Goal: Contribute content

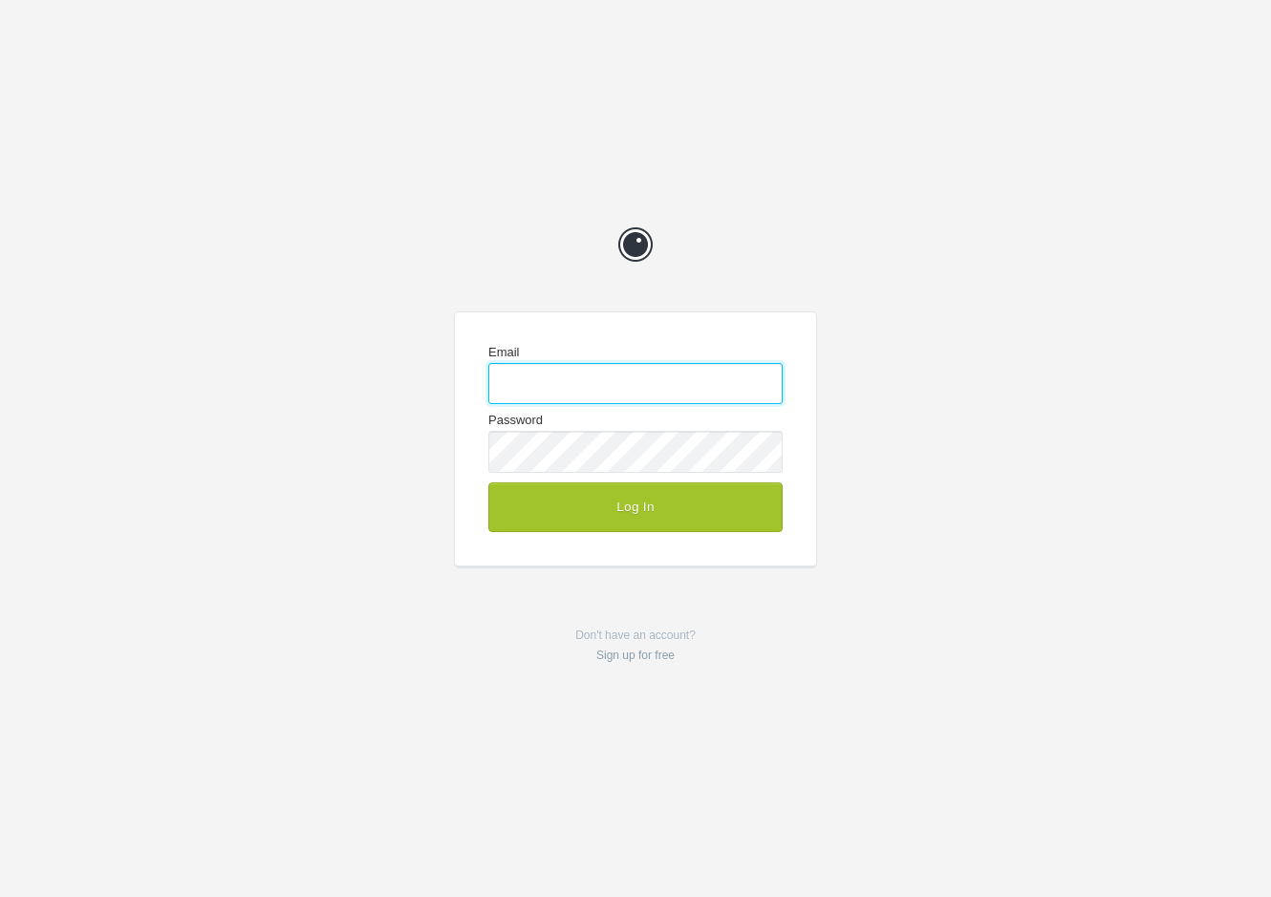
type input "[EMAIL_ADDRESS][DOMAIN_NAME]"
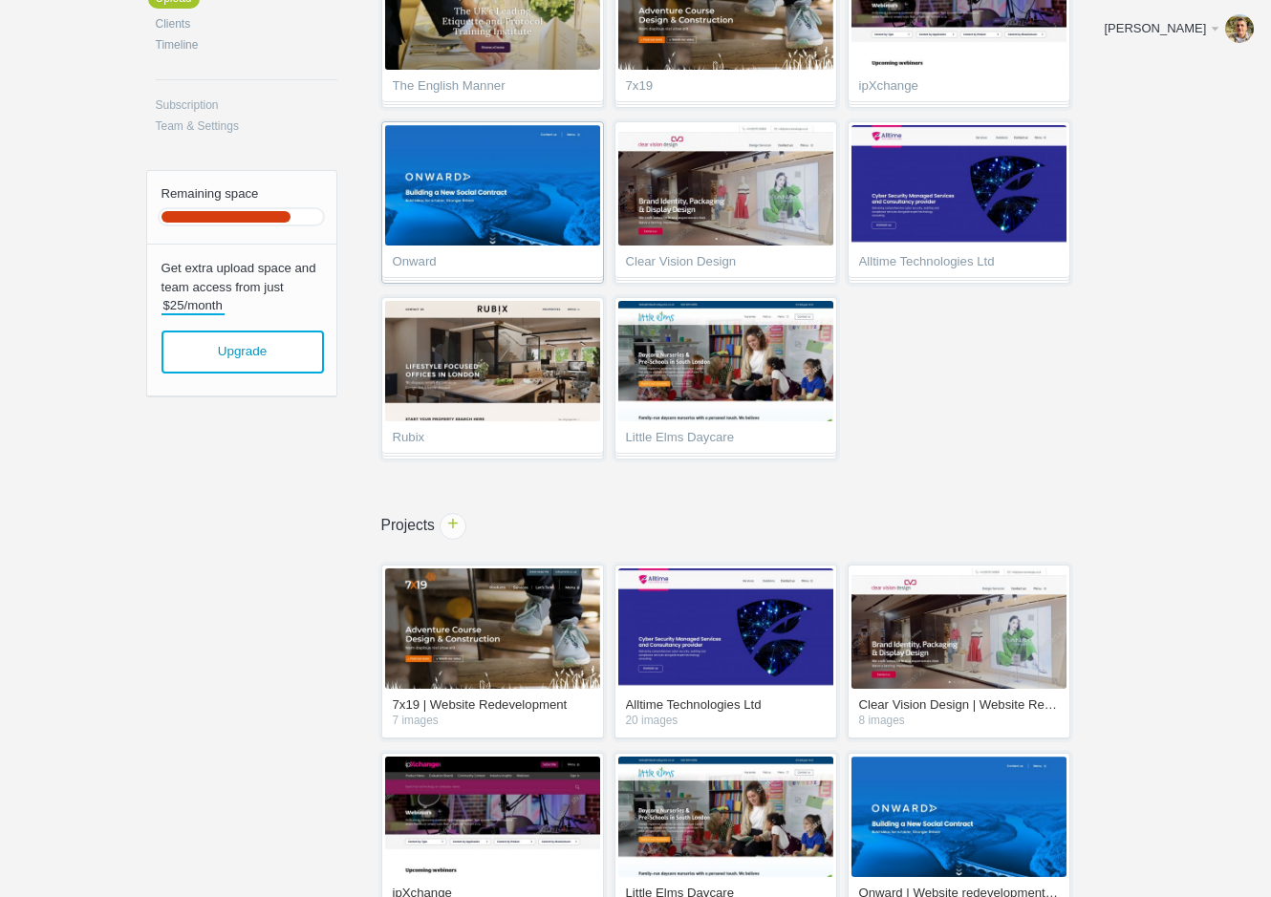
scroll to position [259, 0]
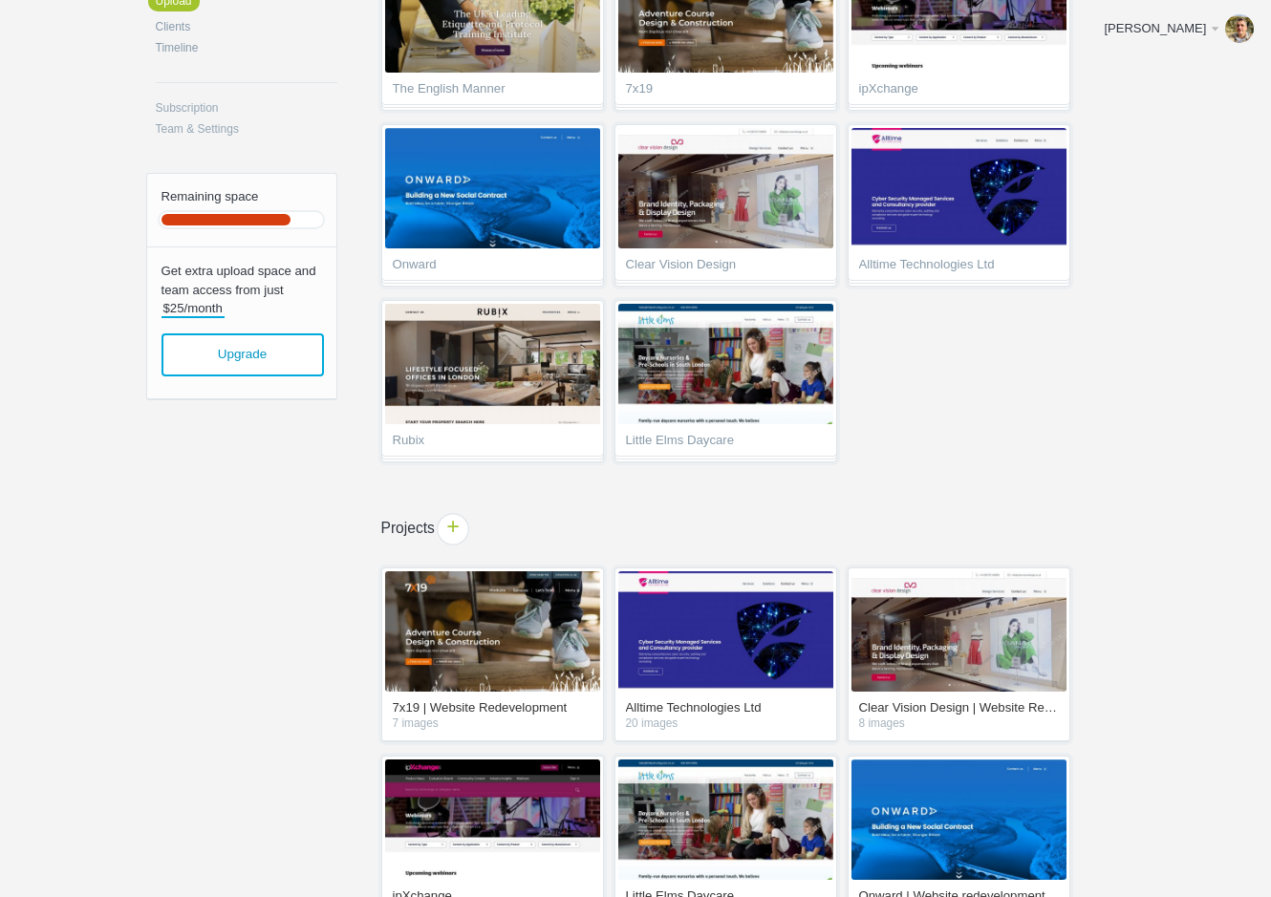
click at [454, 522] on span "+" at bounding box center [453, 529] width 30 height 30
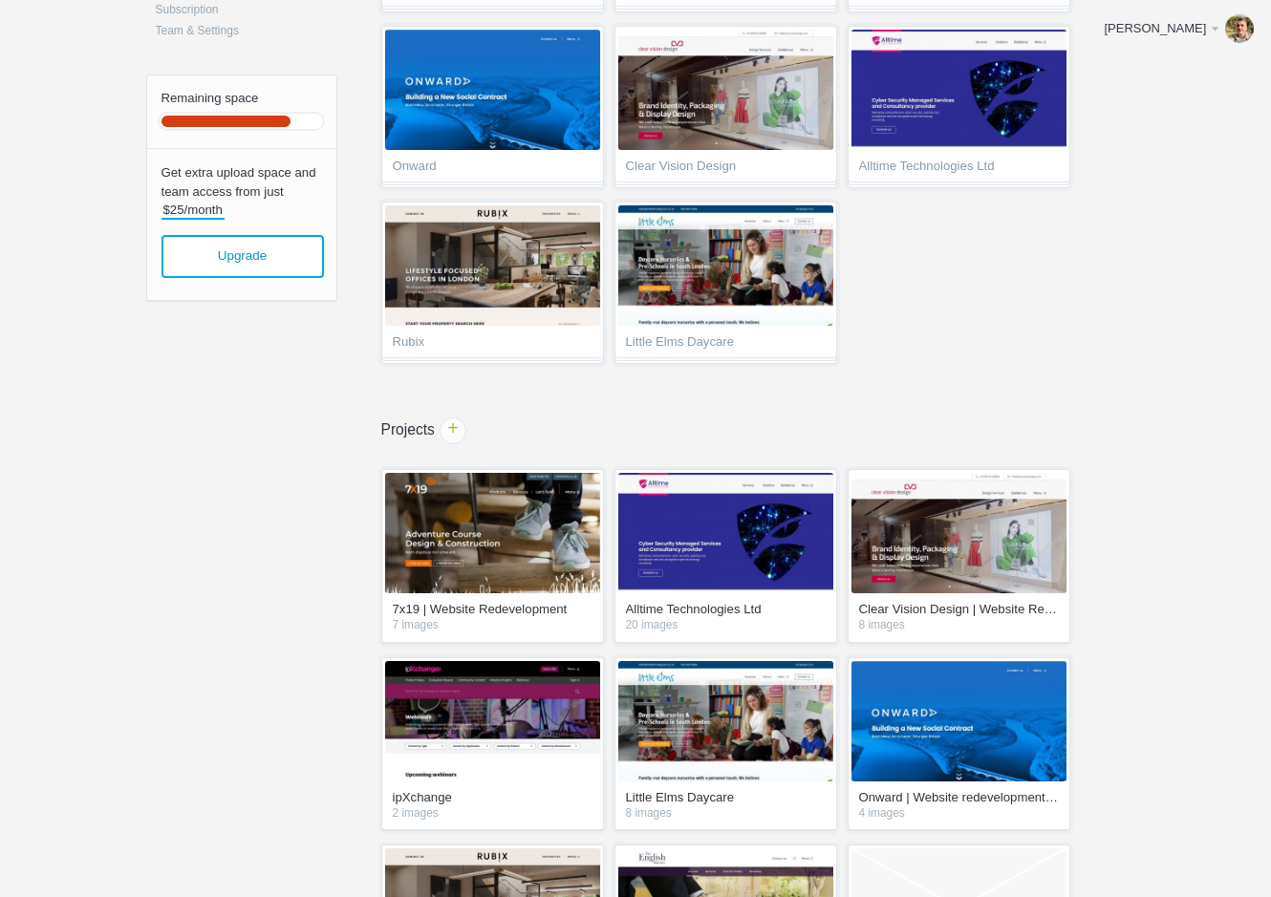
scroll to position [719, 0]
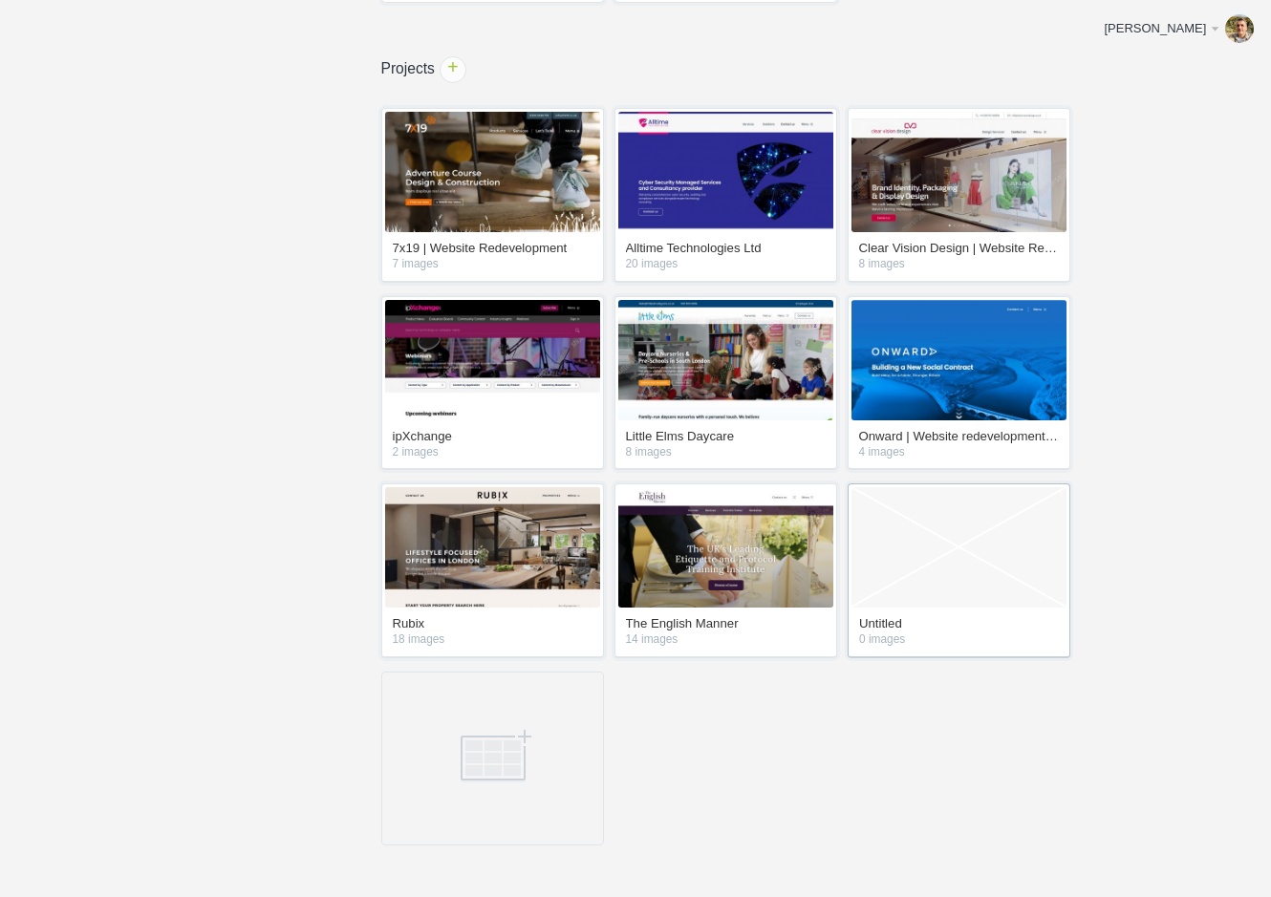
click at [887, 577] on link "Empty Project" at bounding box center [958, 547] width 215 height 120
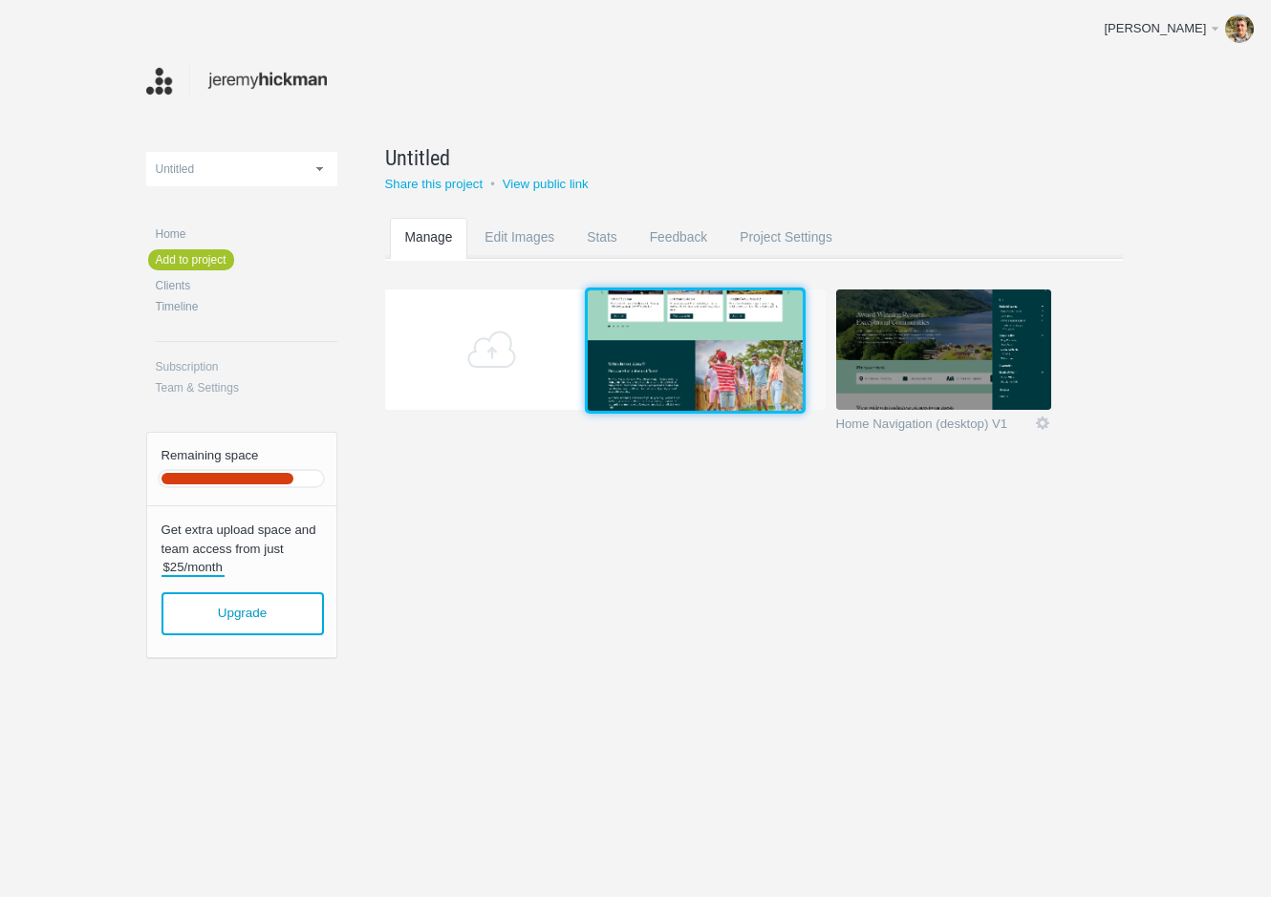
drag, startPoint x: 948, startPoint y: 369, endPoint x: 699, endPoint y: 367, distance: 248.5
click at [699, 367] on img at bounding box center [695, 350] width 215 height 120
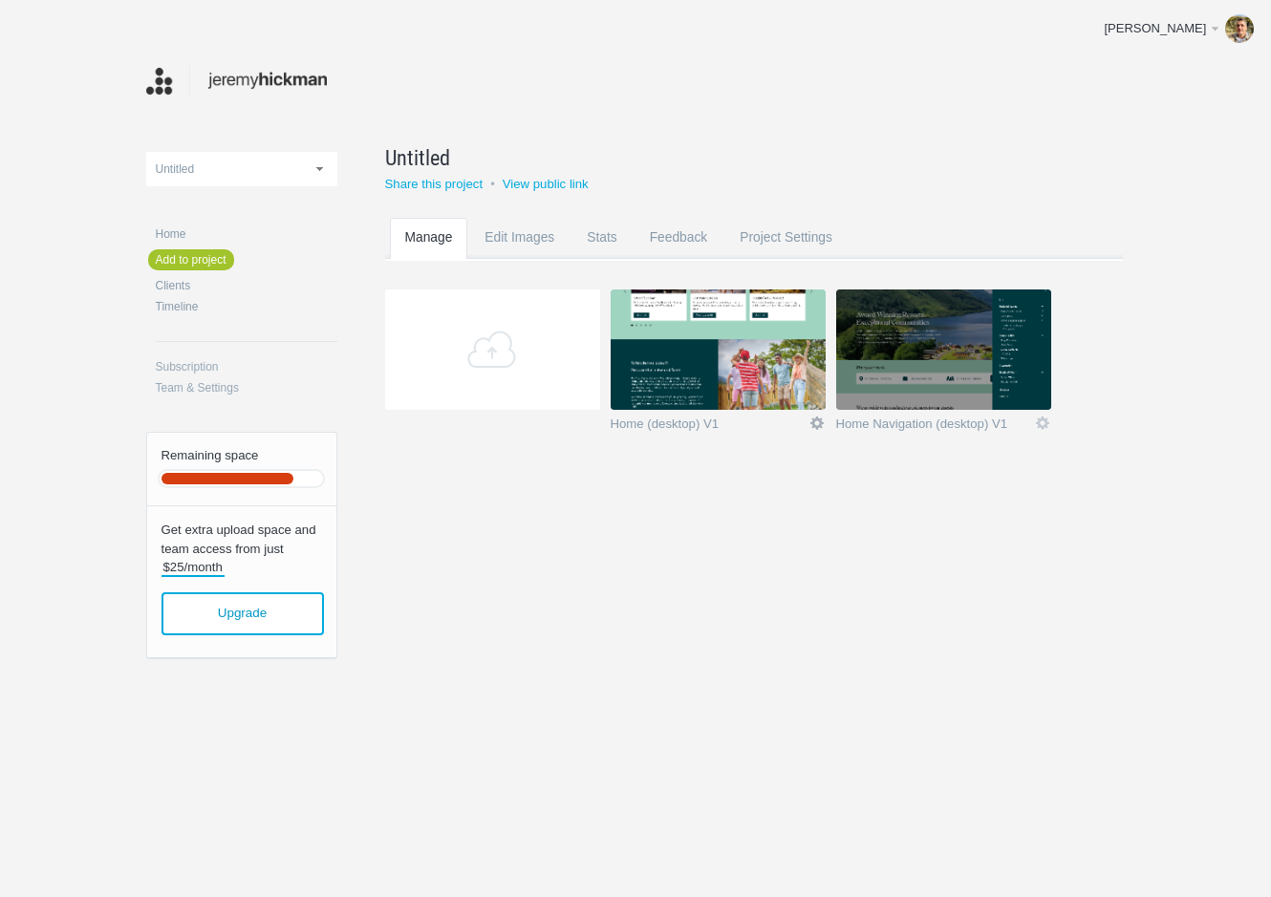
click at [814, 423] on link "Edit" at bounding box center [816, 423] width 17 height 17
click at [790, 345] on link "Edit / Replace" at bounding box center [779, 344] width 116 height 22
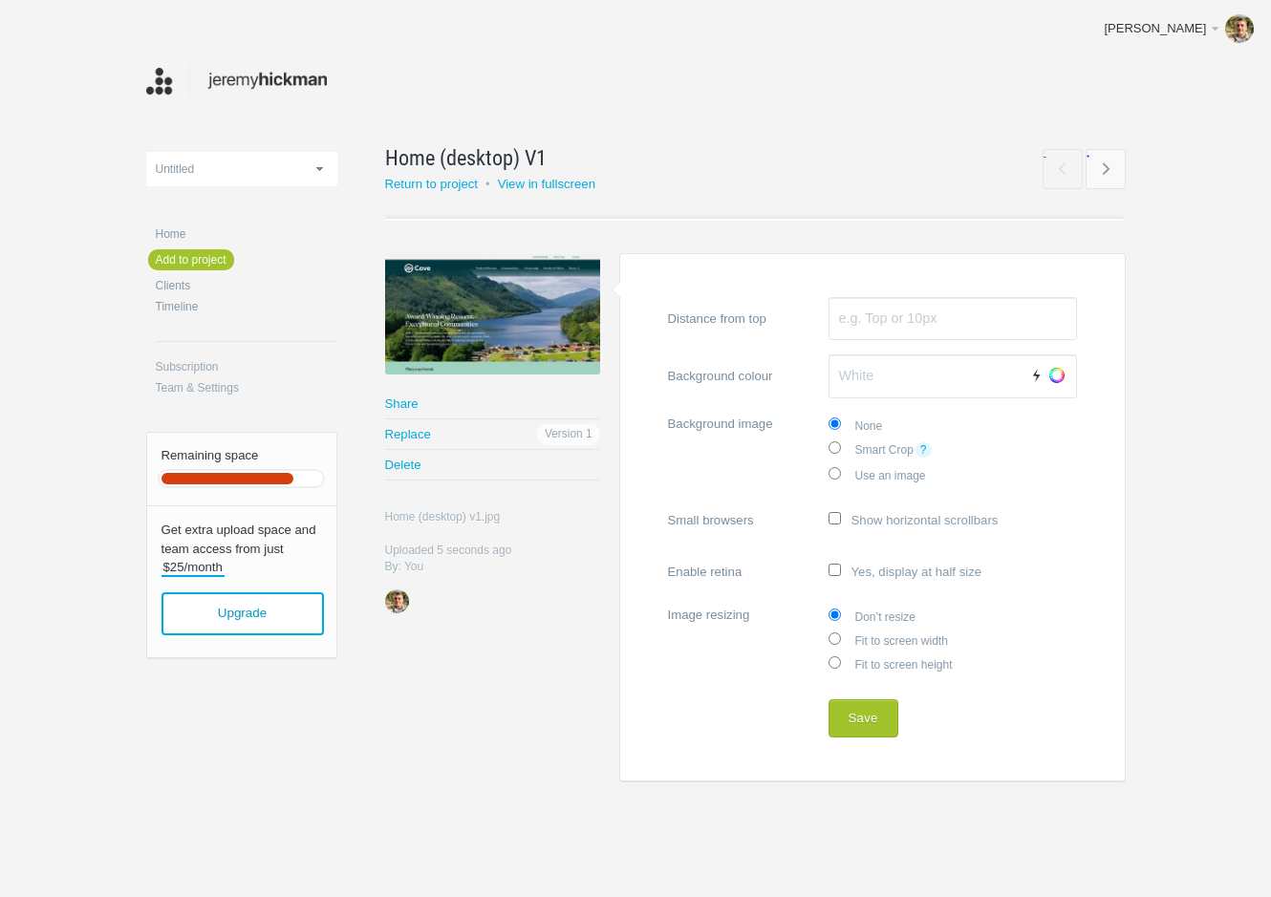
click at [883, 639] on label "Fit to screen width" at bounding box center [952, 640] width 248 height 24
click at [841, 639] on input "Fit to screen width" at bounding box center [834, 639] width 12 height 12
radio input "true"
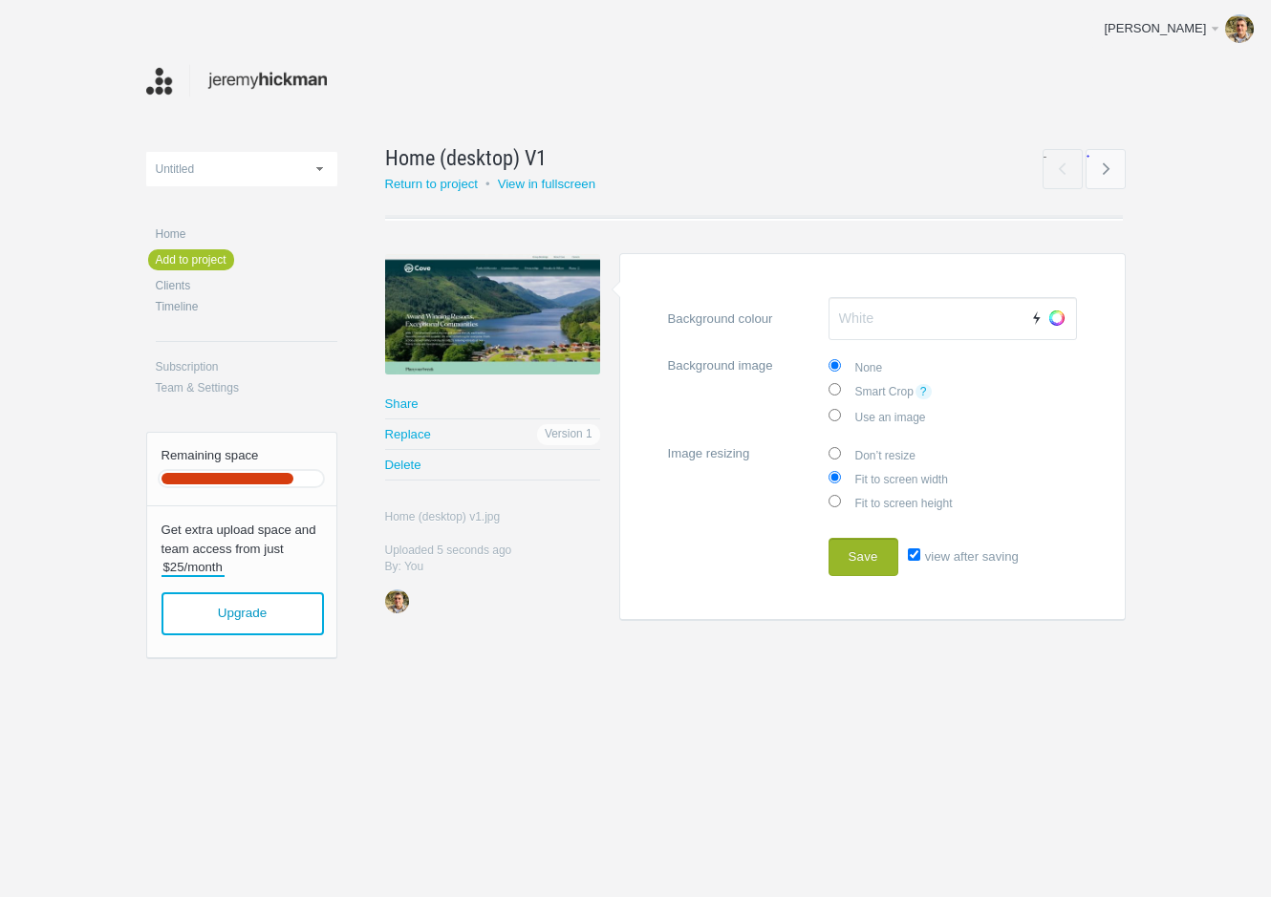
click at [845, 540] on button "Save" at bounding box center [863, 557] width 70 height 38
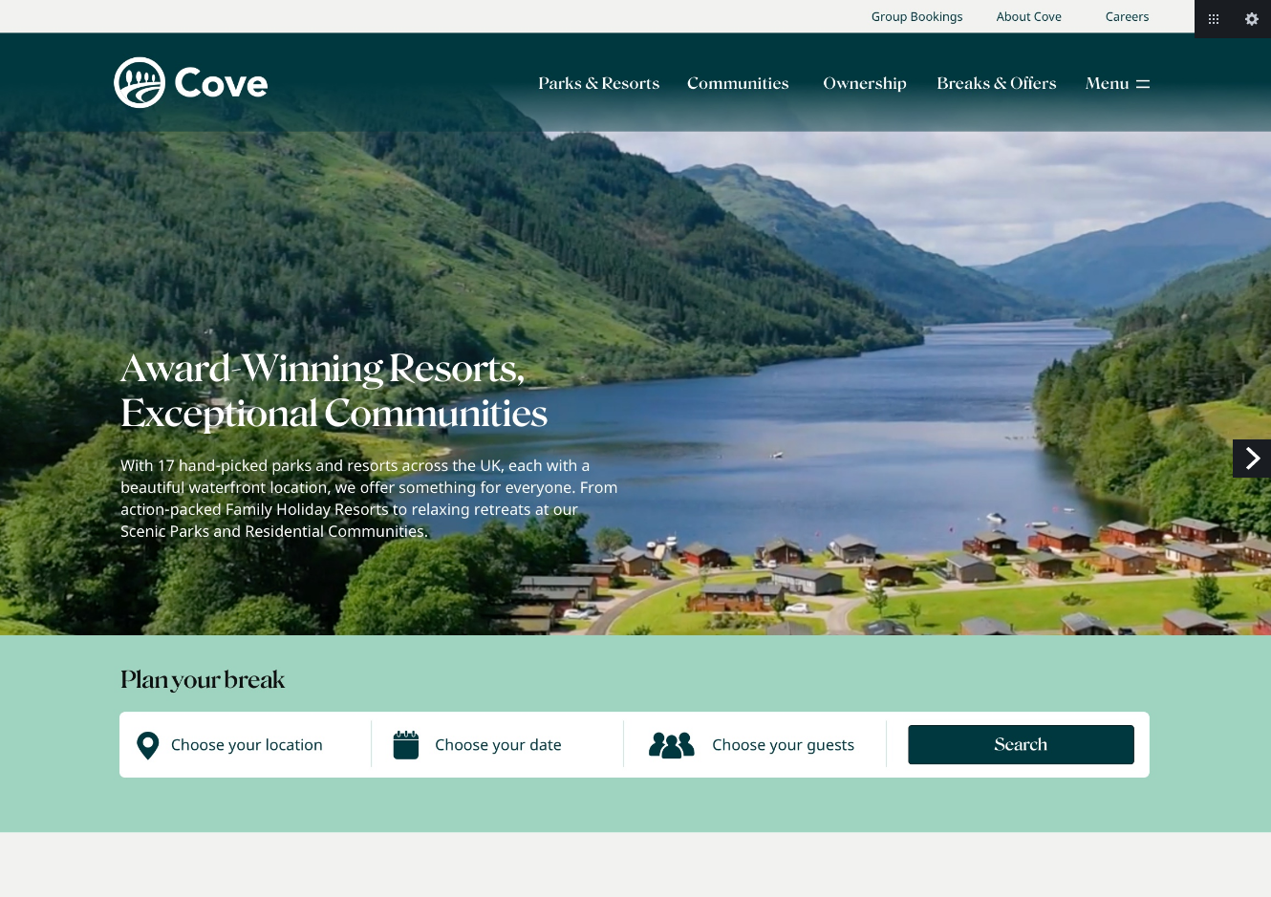
click at [1255, 463] on link "Next" at bounding box center [1252, 459] width 38 height 38
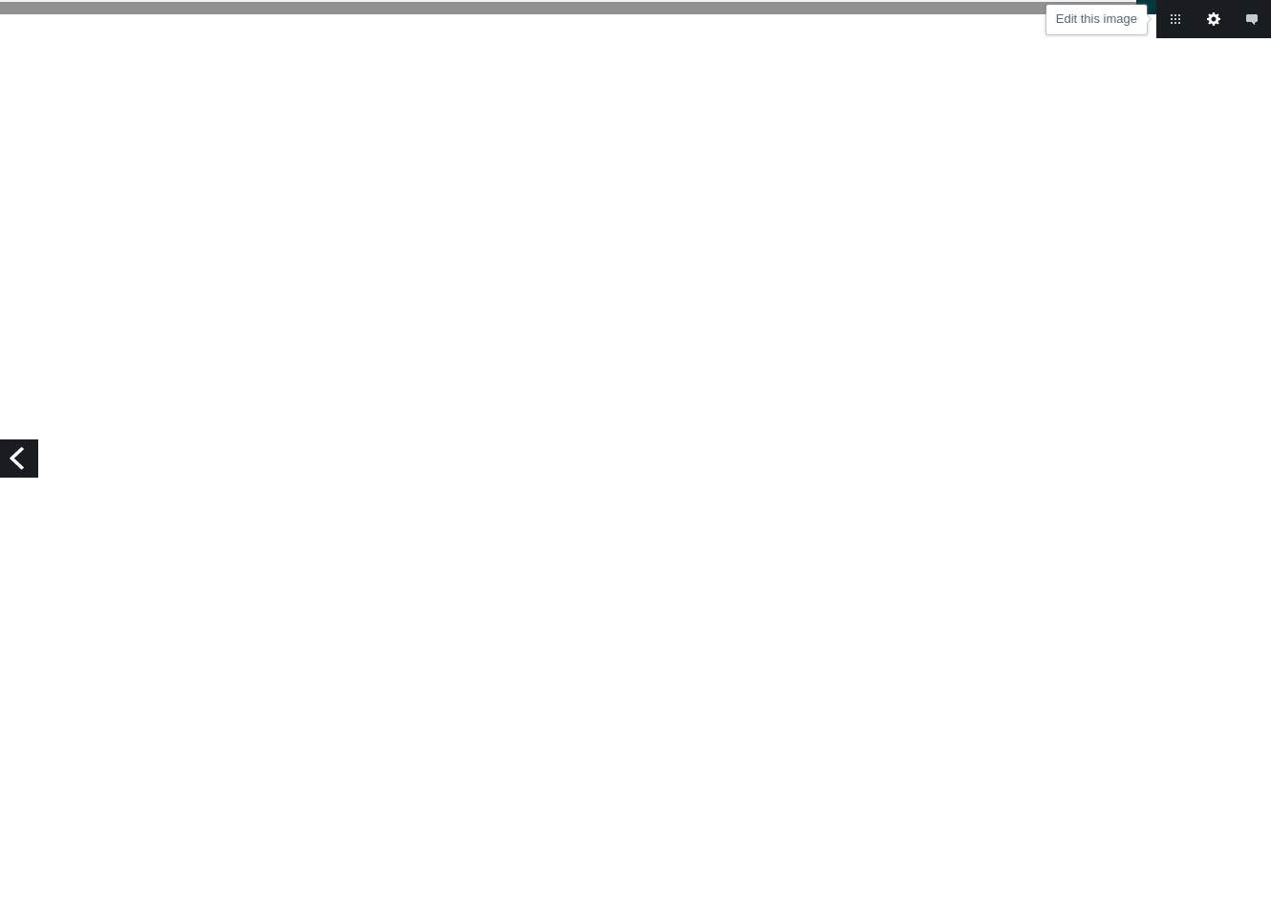
click at [1218, 21] on link "Edit this image" at bounding box center [1213, 19] width 38 height 38
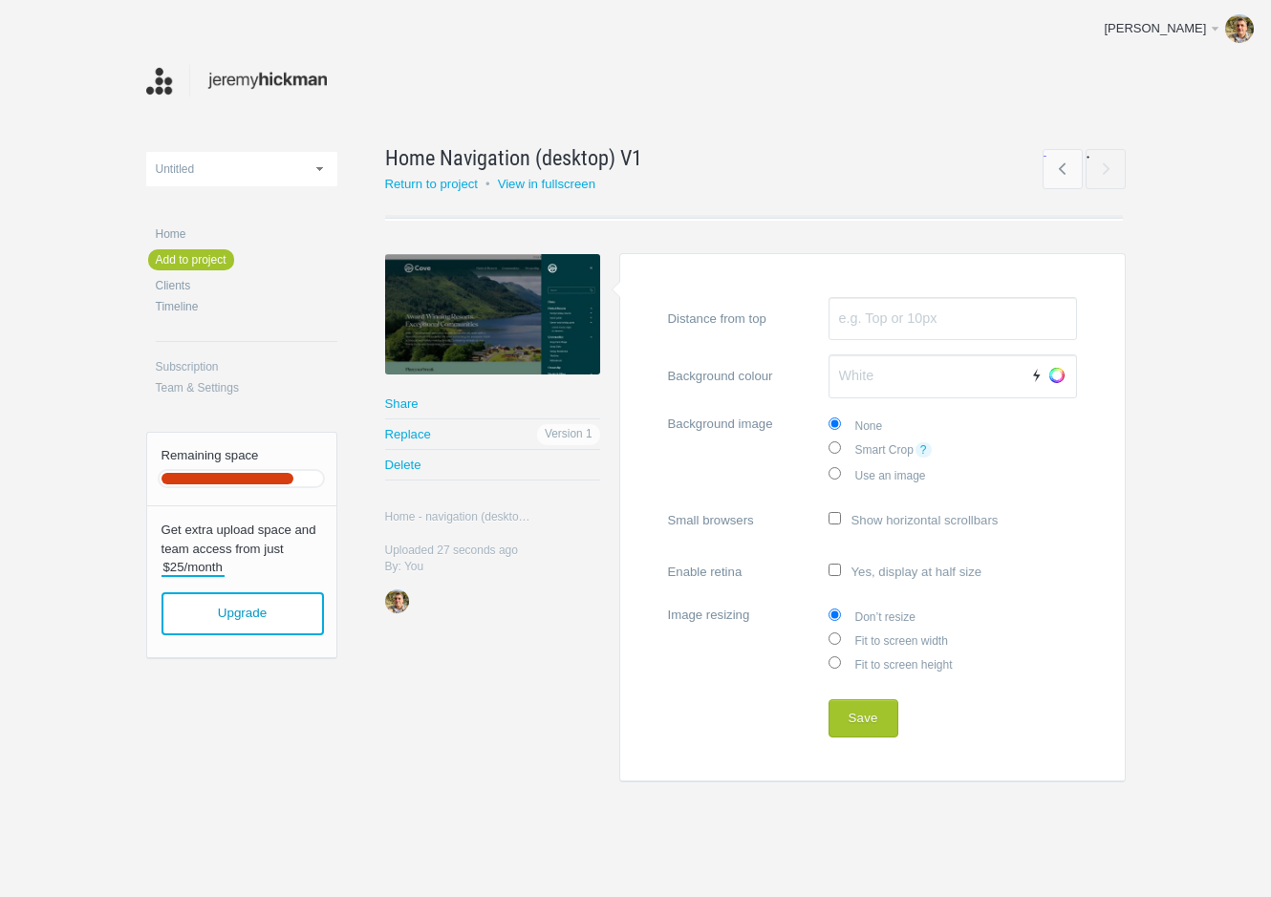
click at [909, 639] on label "Fit to screen width" at bounding box center [952, 640] width 248 height 24
click at [841, 639] on input "Fit to screen width" at bounding box center [834, 639] width 12 height 12
radio input "true"
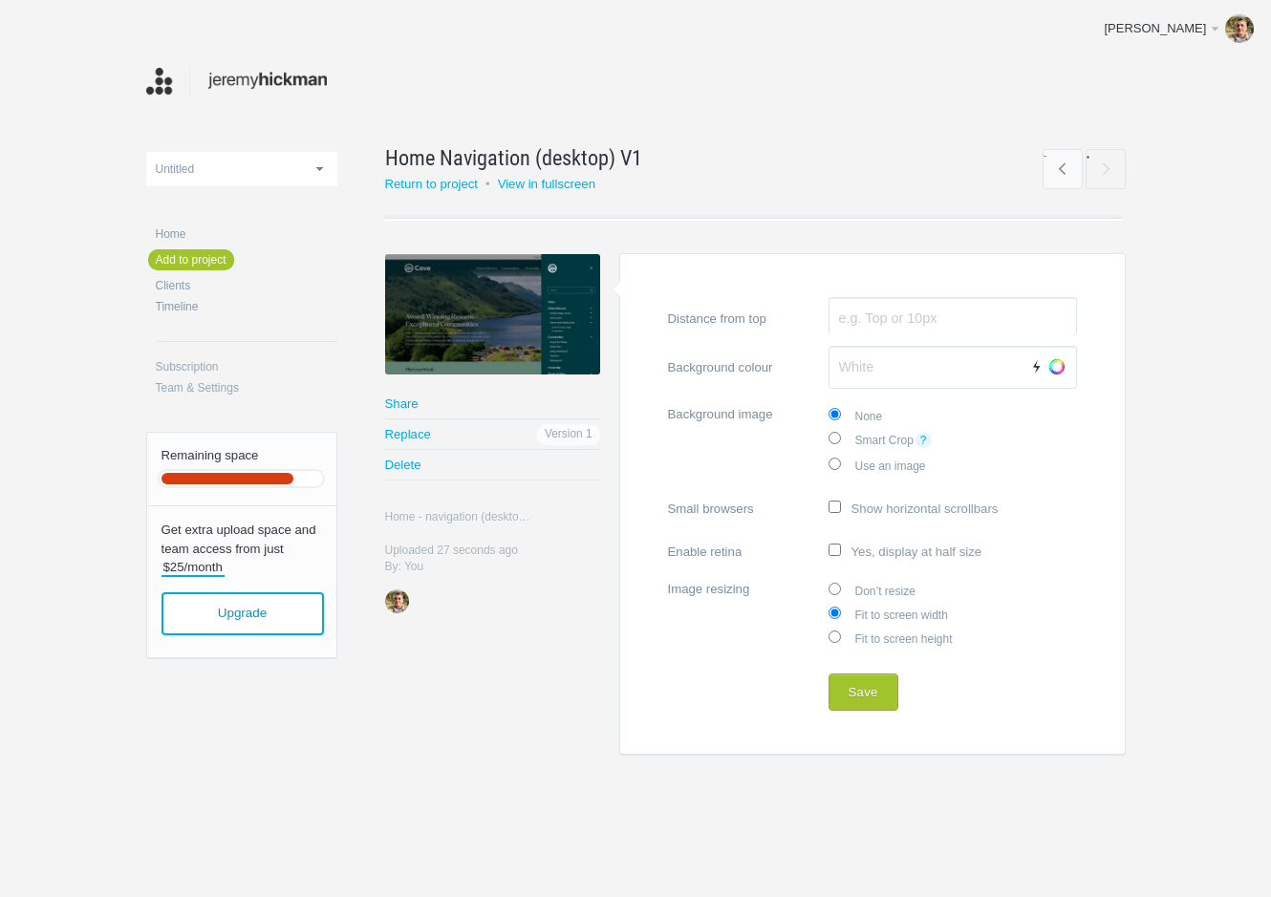
click at [868, 698] on div "7x19 | Website Redevelopment Alltime Technologies Ltd Clear Vision Design | Web…" at bounding box center [635, 423] width 979 height 847
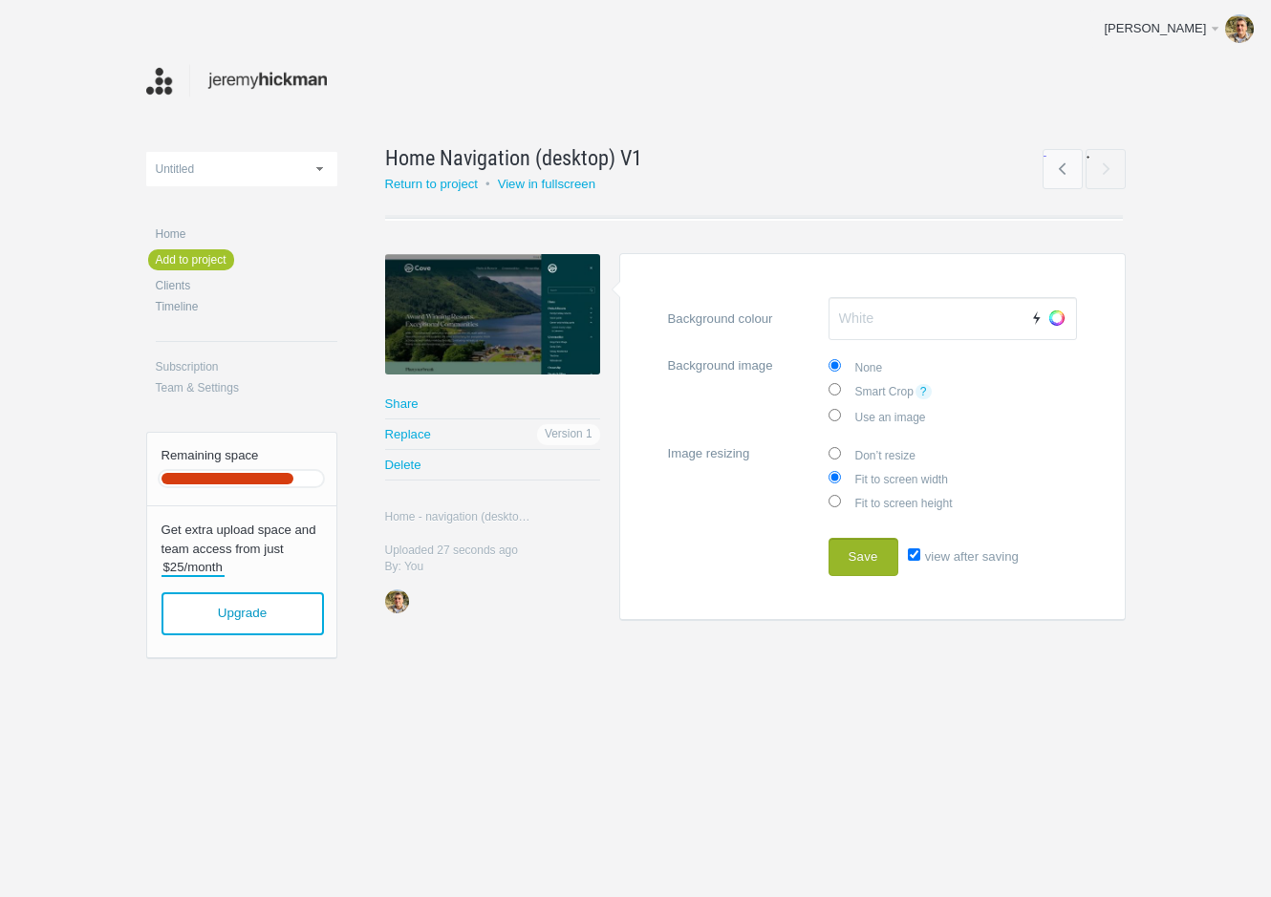
click at [874, 547] on button "Save" at bounding box center [863, 557] width 70 height 38
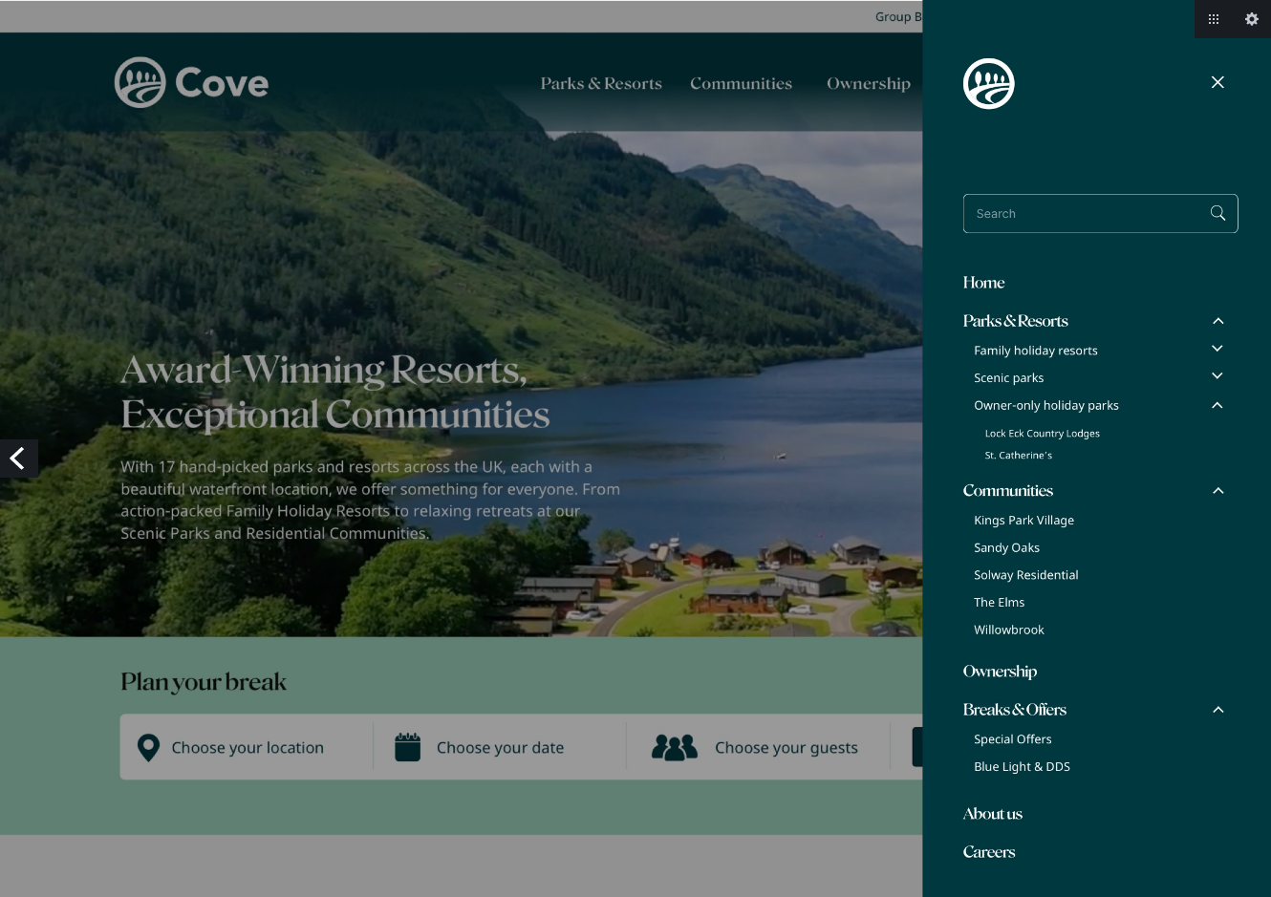
click at [19, 467] on link "Previous" at bounding box center [19, 459] width 38 height 38
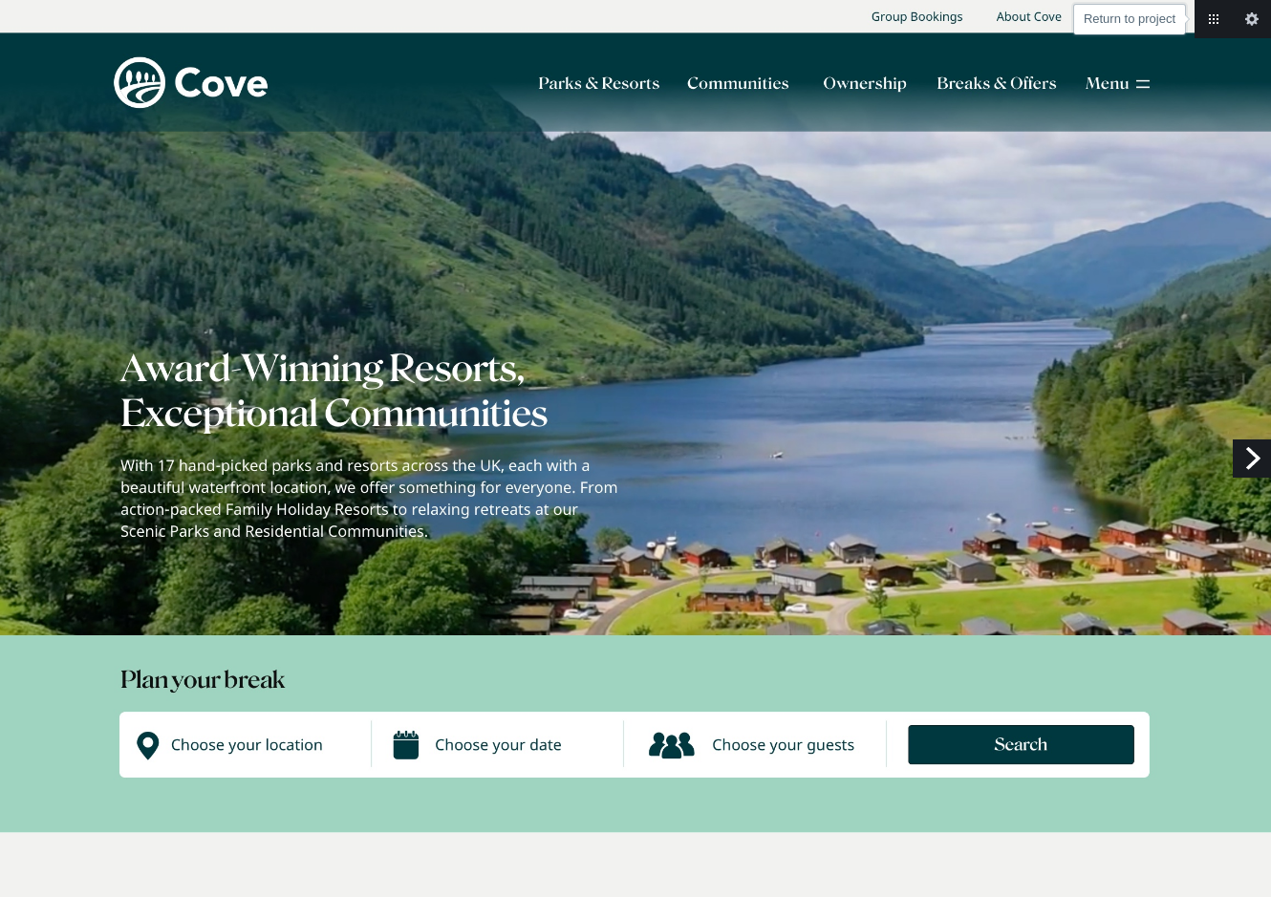
click at [1222, 15] on link "Return to project" at bounding box center [1213, 19] width 38 height 38
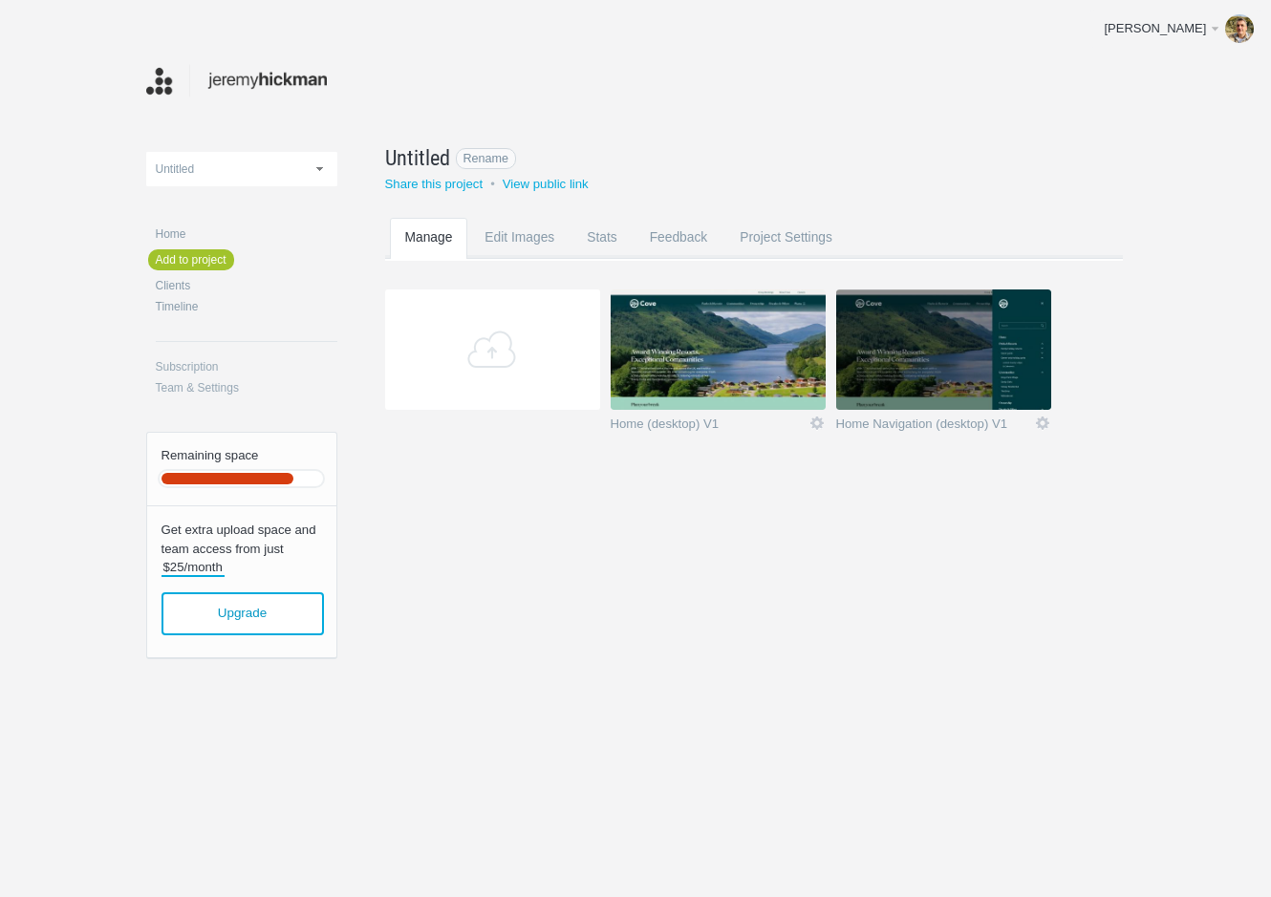
click at [426, 165] on span "Untitled" at bounding box center [417, 157] width 65 height 31
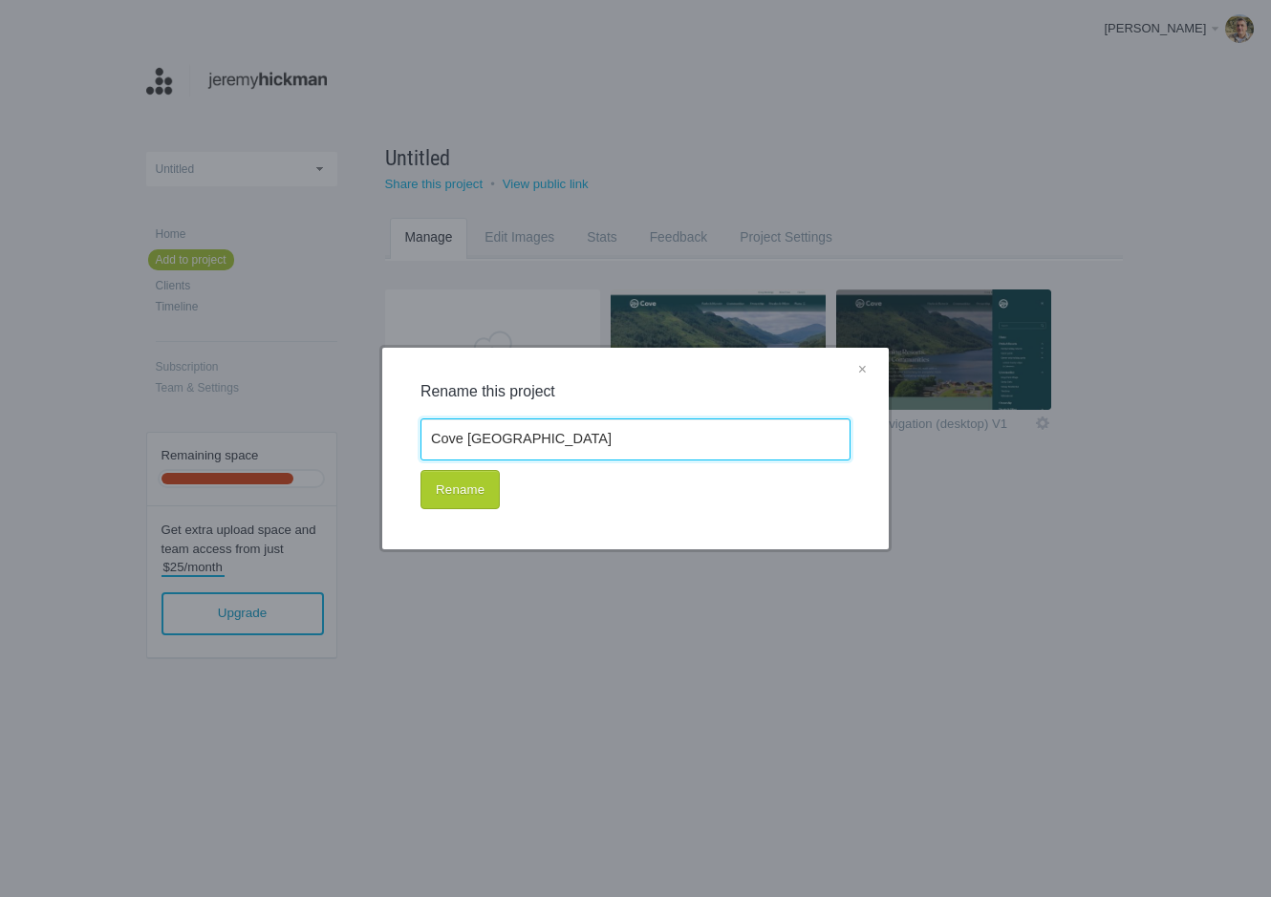
type input "Cove [GEOGRAPHIC_DATA]"
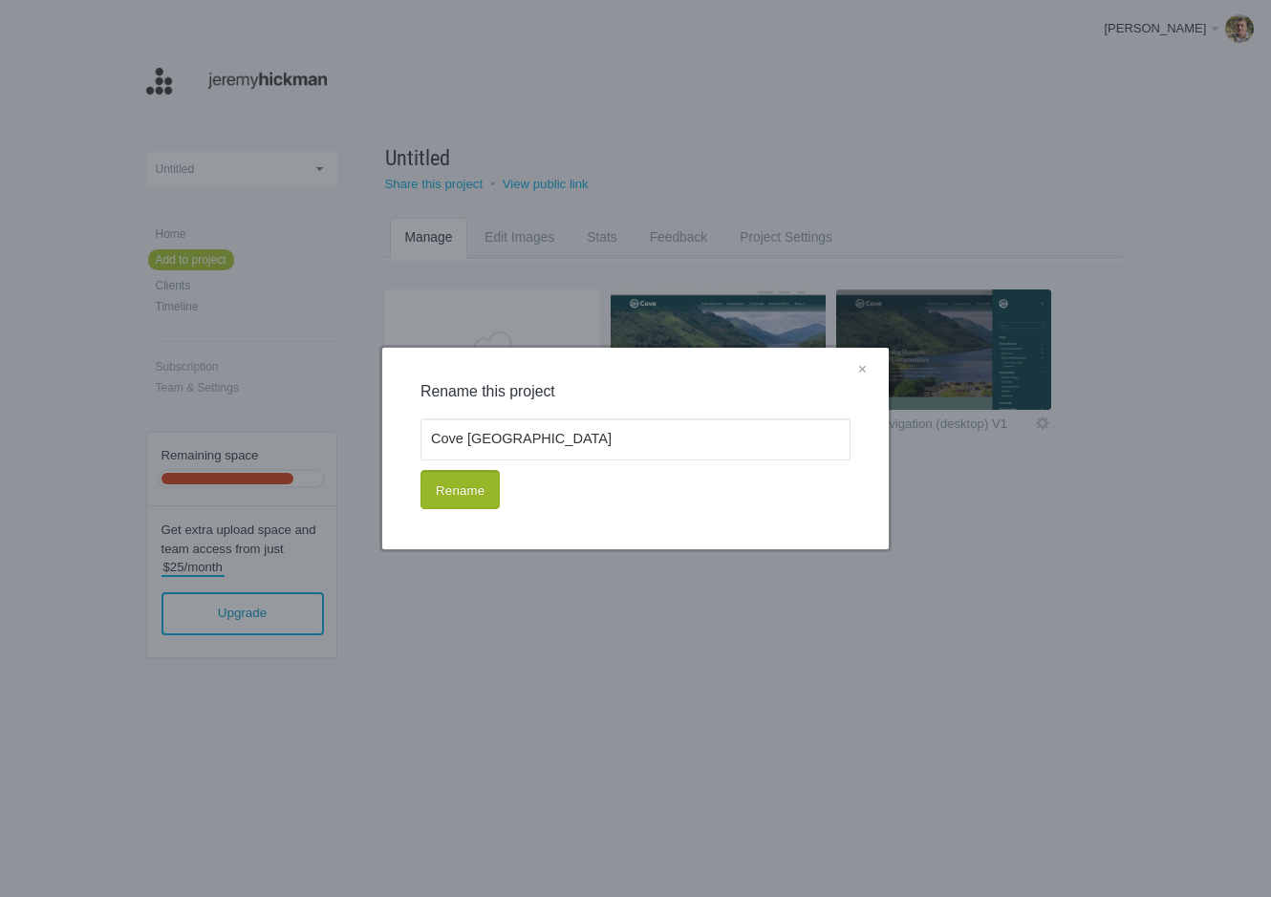
click at [473, 487] on button "Rename" at bounding box center [459, 490] width 79 height 40
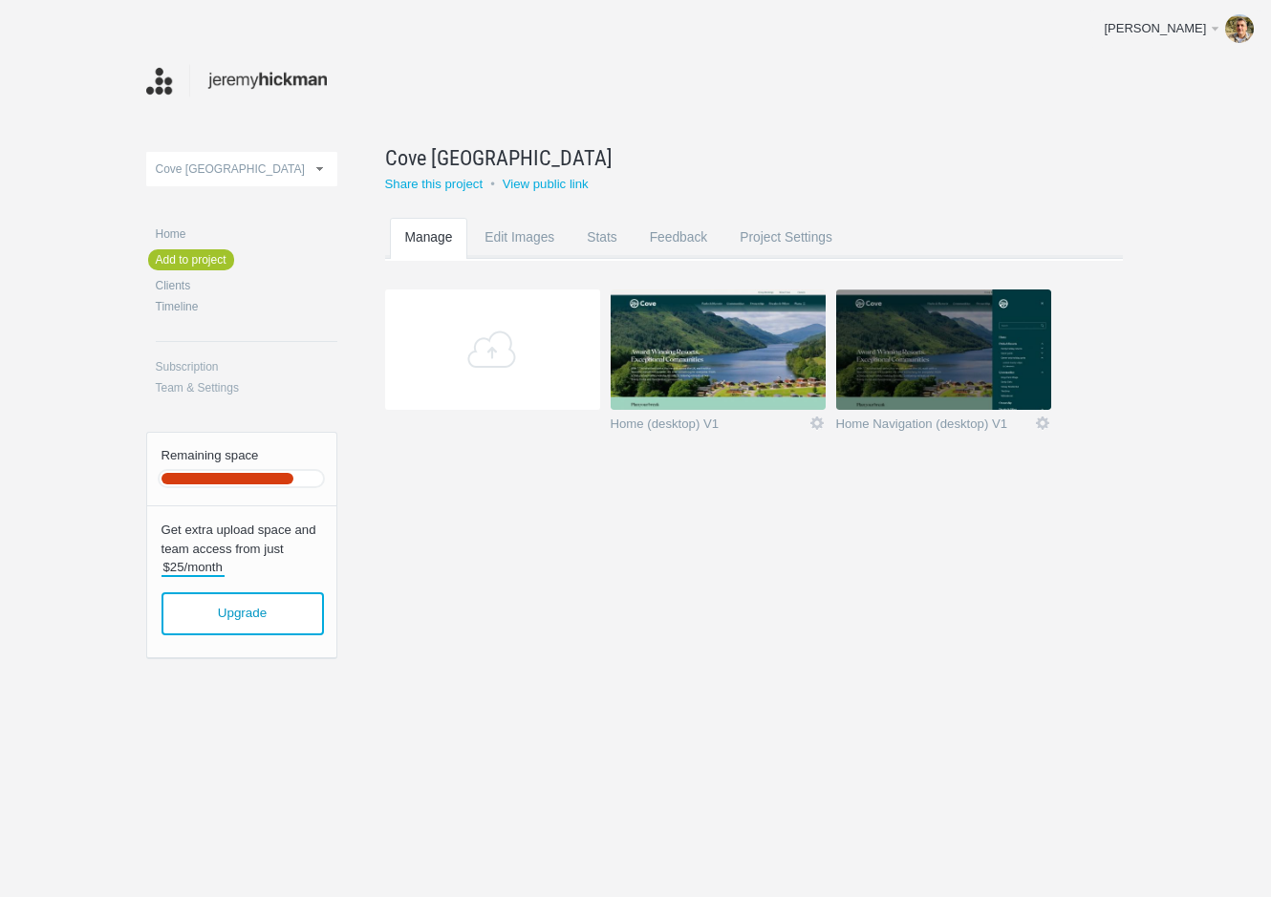
click at [229, 86] on img at bounding box center [237, 80] width 182 height 37
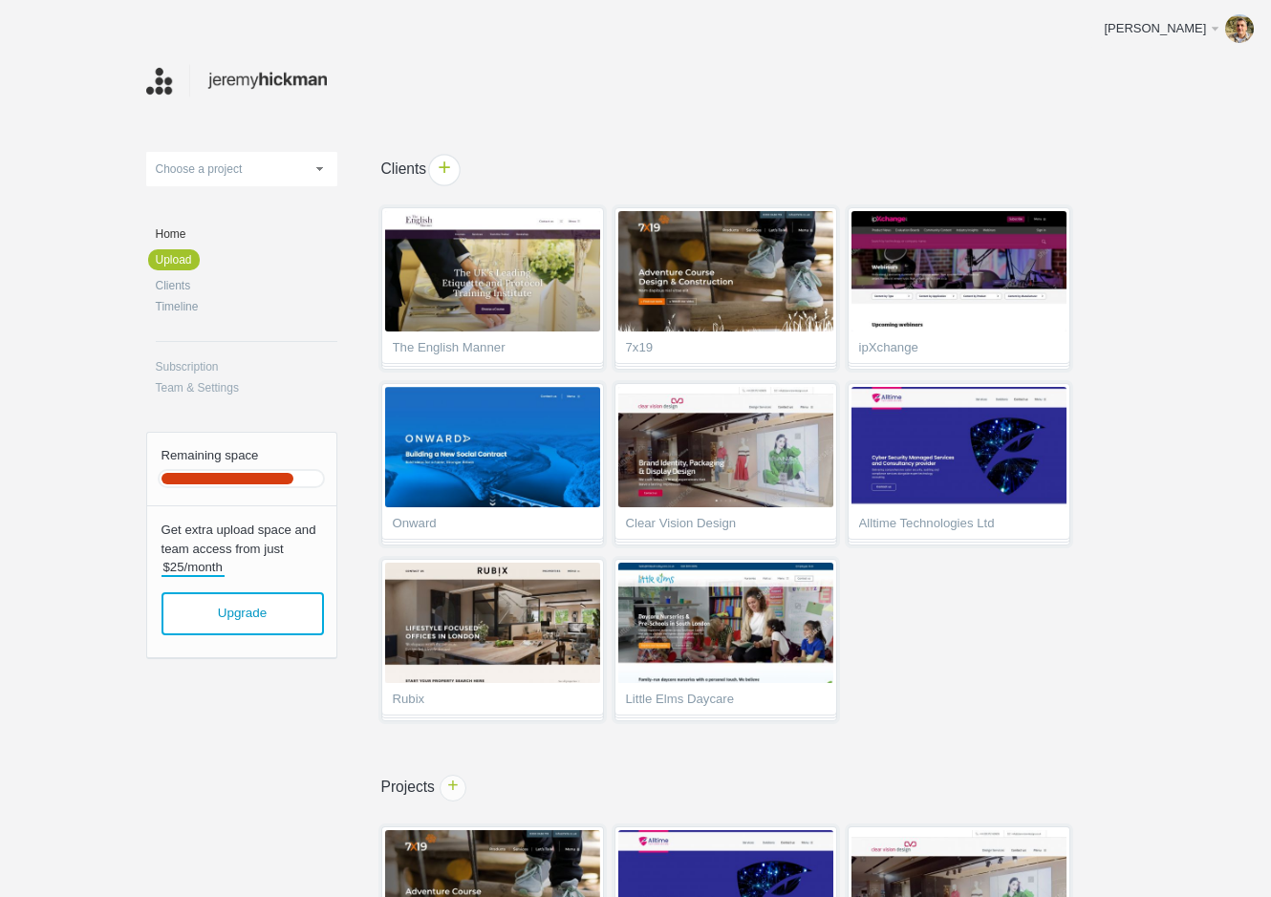
click at [453, 163] on span "+" at bounding box center [445, 170] width 30 height 30
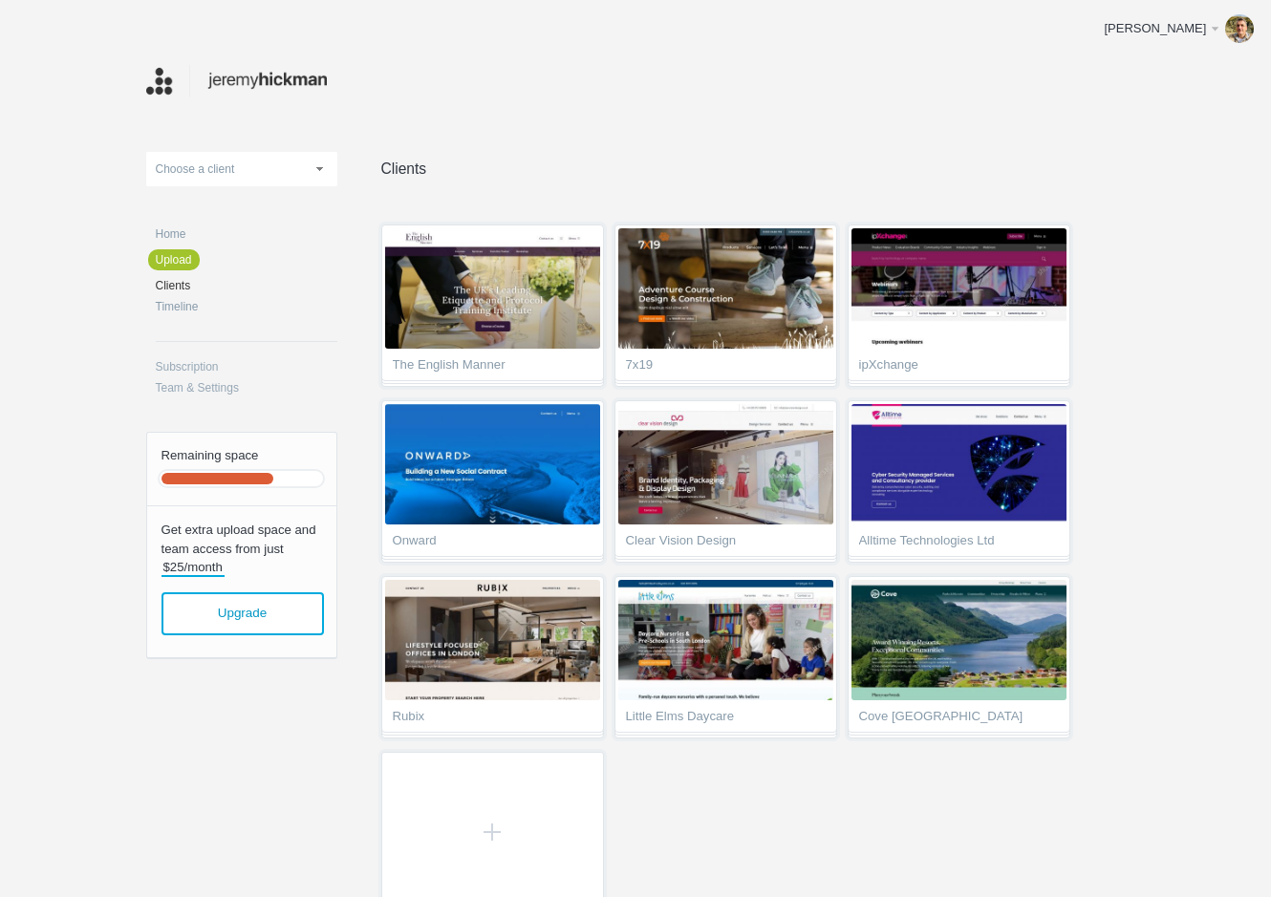
scroll to position [118, 0]
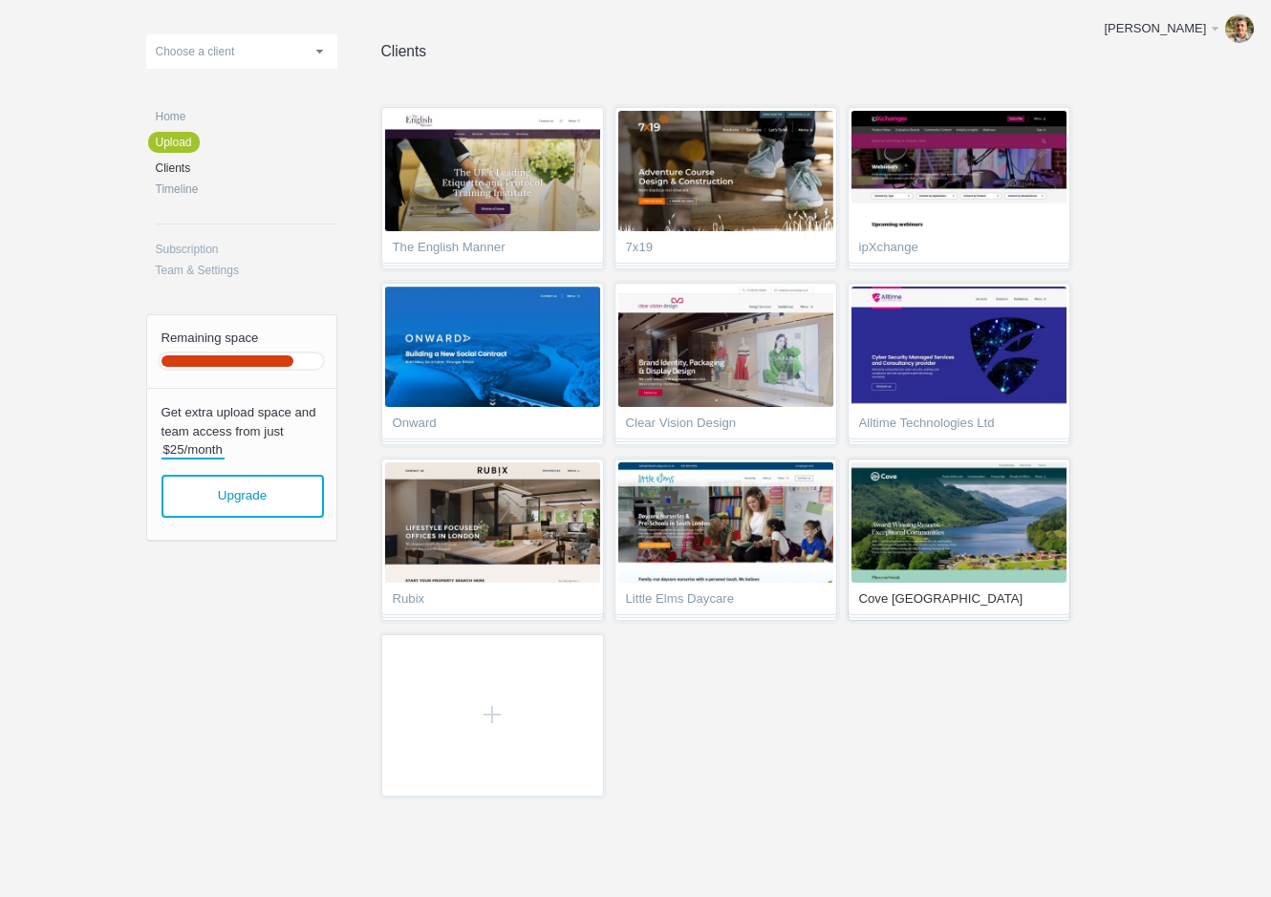
click at [986, 536] on img at bounding box center [958, 522] width 215 height 120
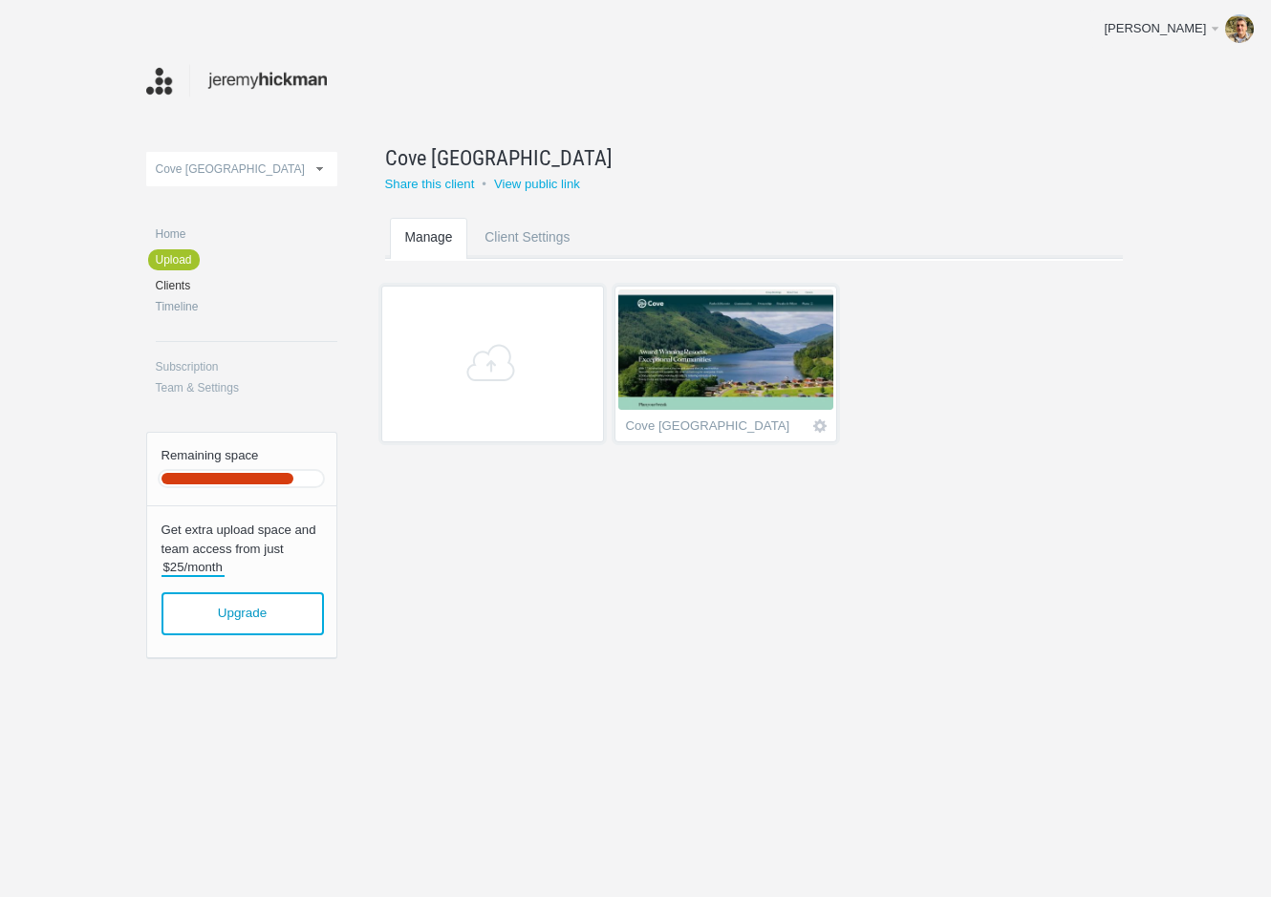
click at [749, 393] on img at bounding box center [725, 350] width 215 height 120
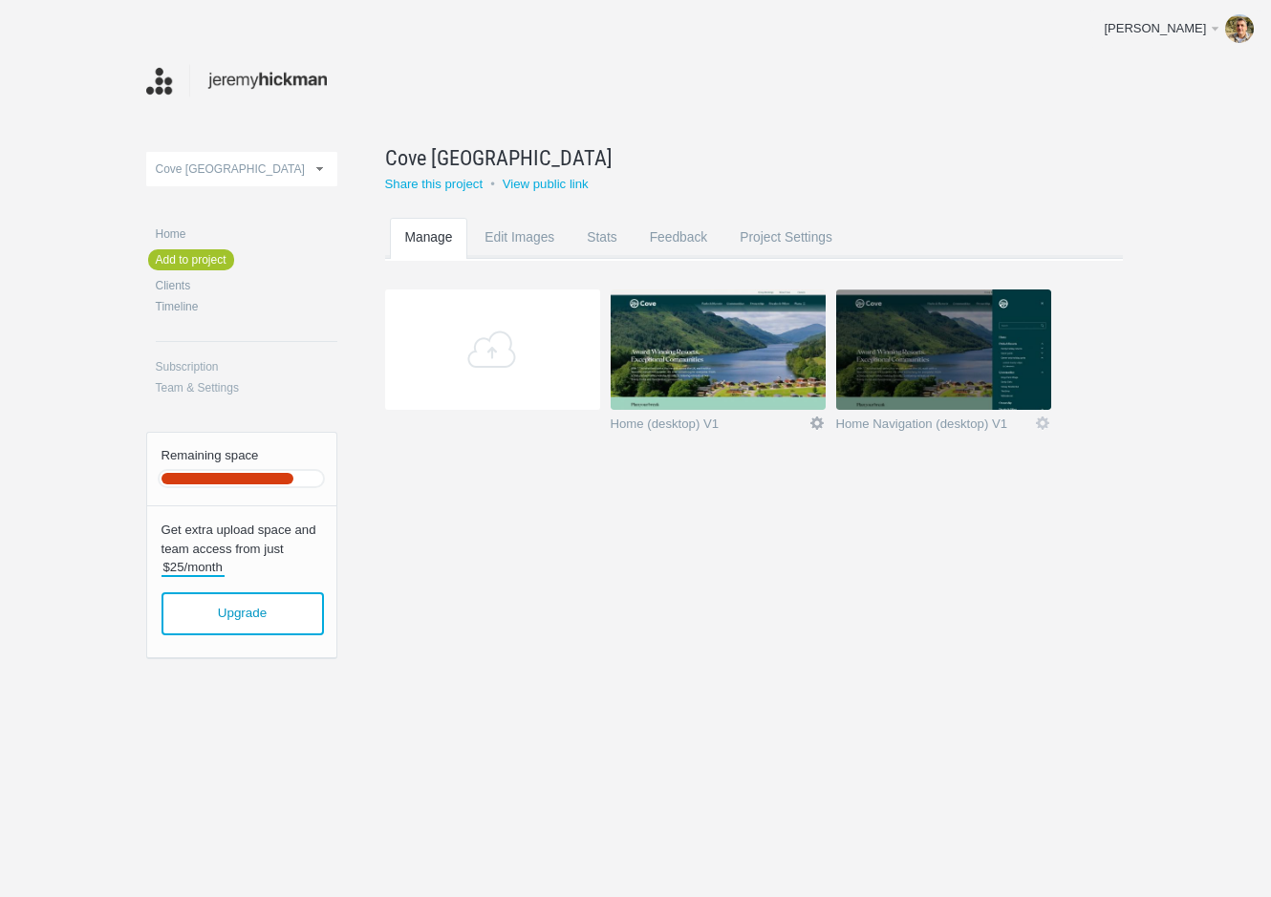
click at [815, 422] on link "Icon" at bounding box center [816, 423] width 17 height 17
click at [752, 348] on link "Edit / Replace" at bounding box center [779, 344] width 116 height 22
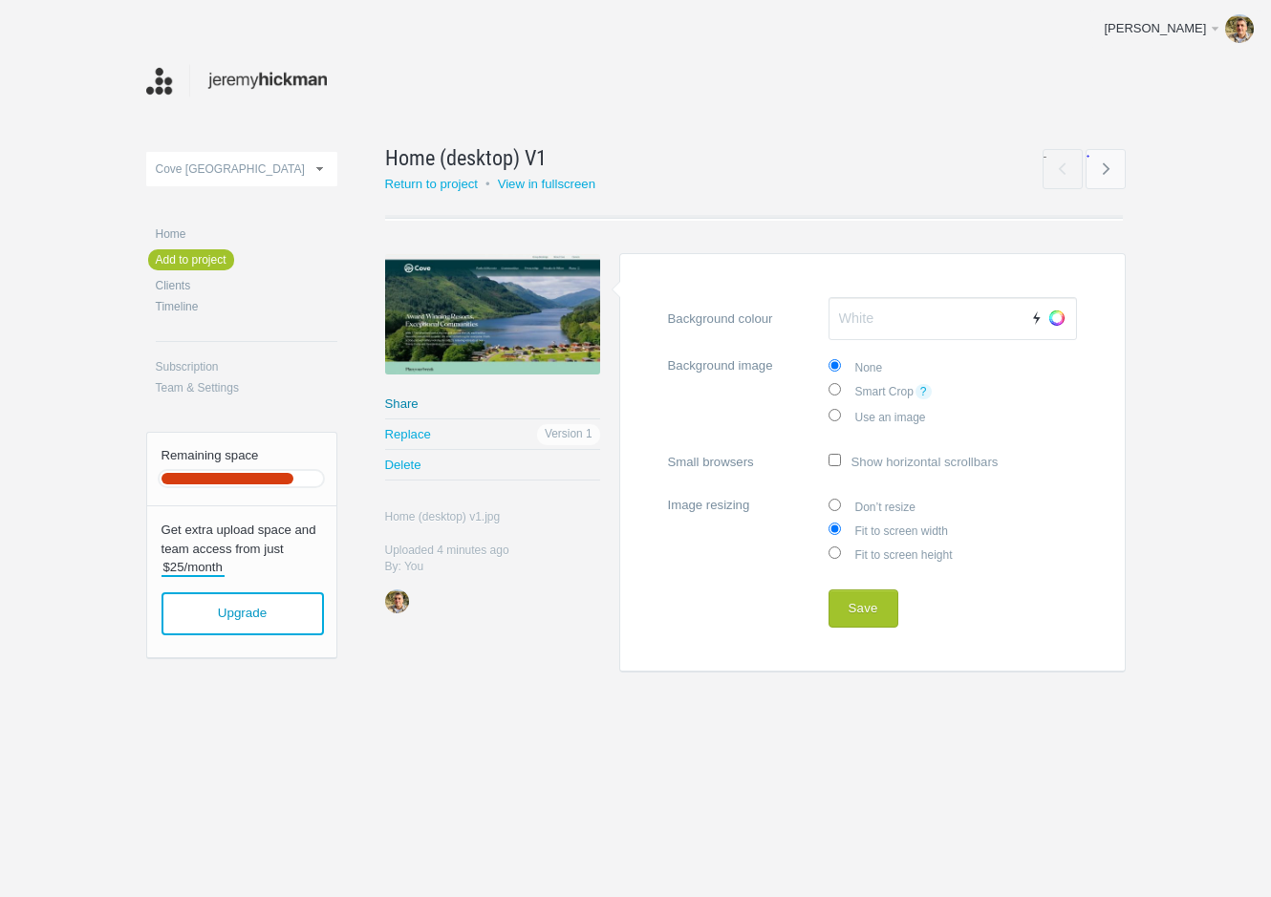
click at [409, 398] on link "Share" at bounding box center [492, 404] width 215 height 30
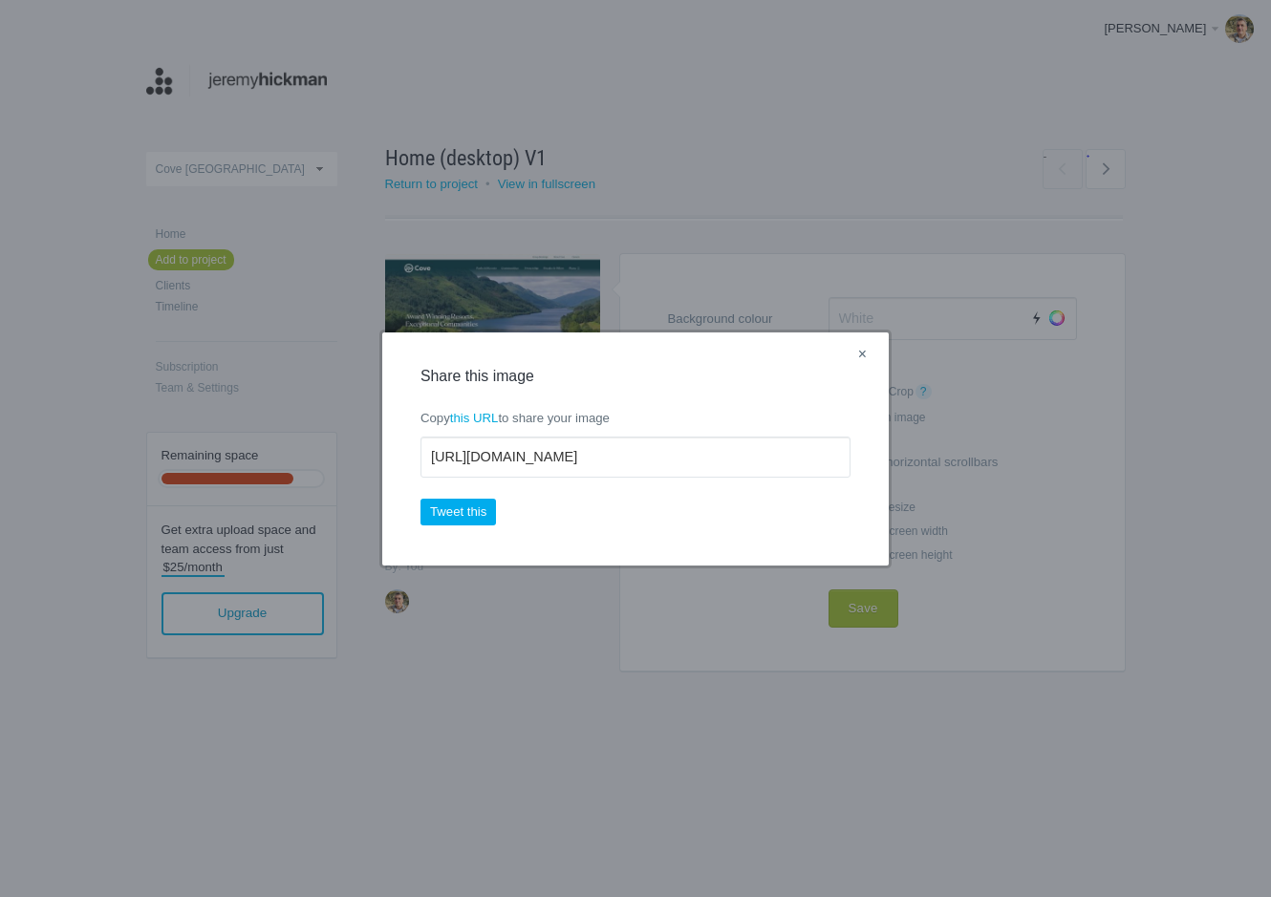
click at [864, 358] on link "×" at bounding box center [862, 355] width 24 height 25
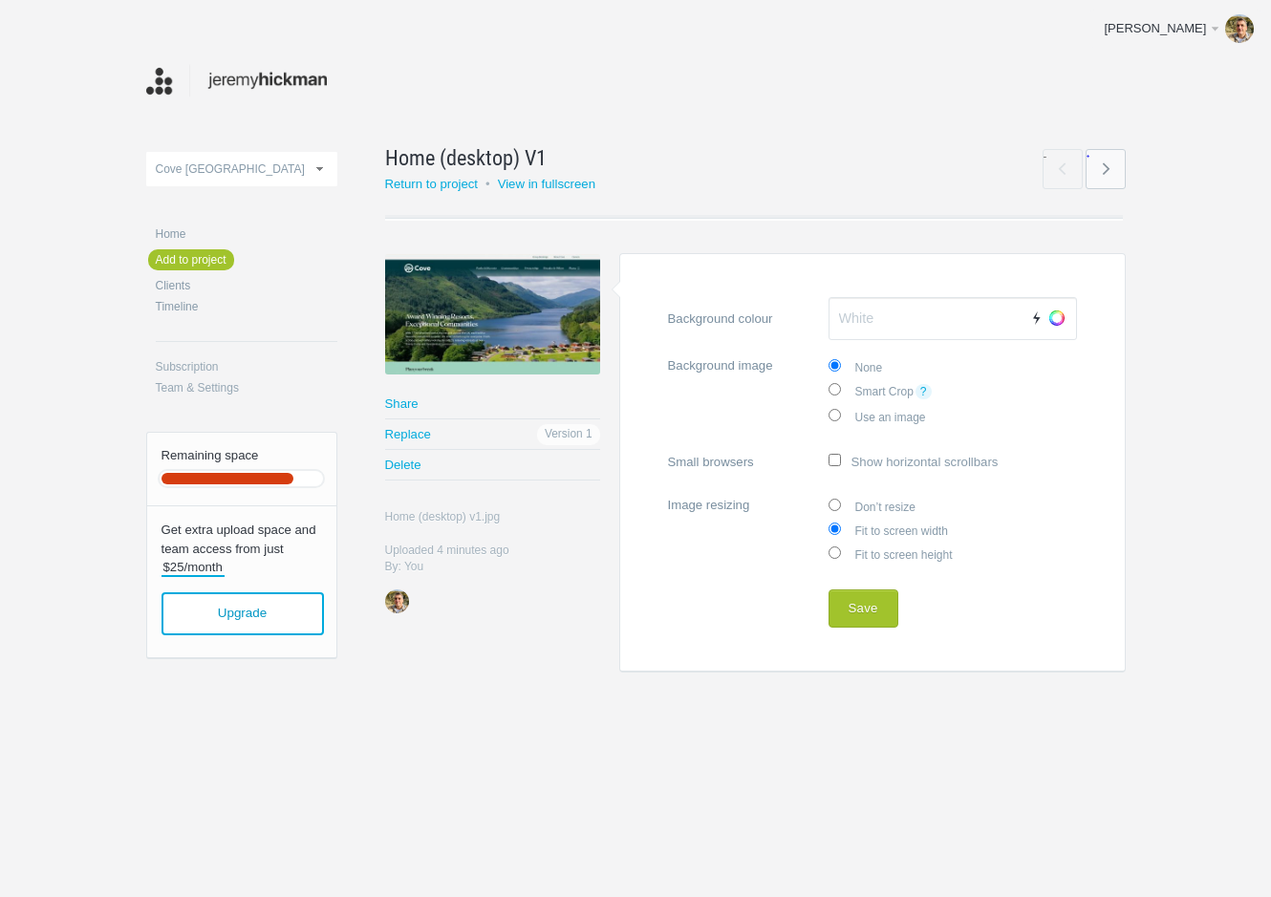
click at [1116, 163] on link "→" at bounding box center [1106, 169] width 40 height 40
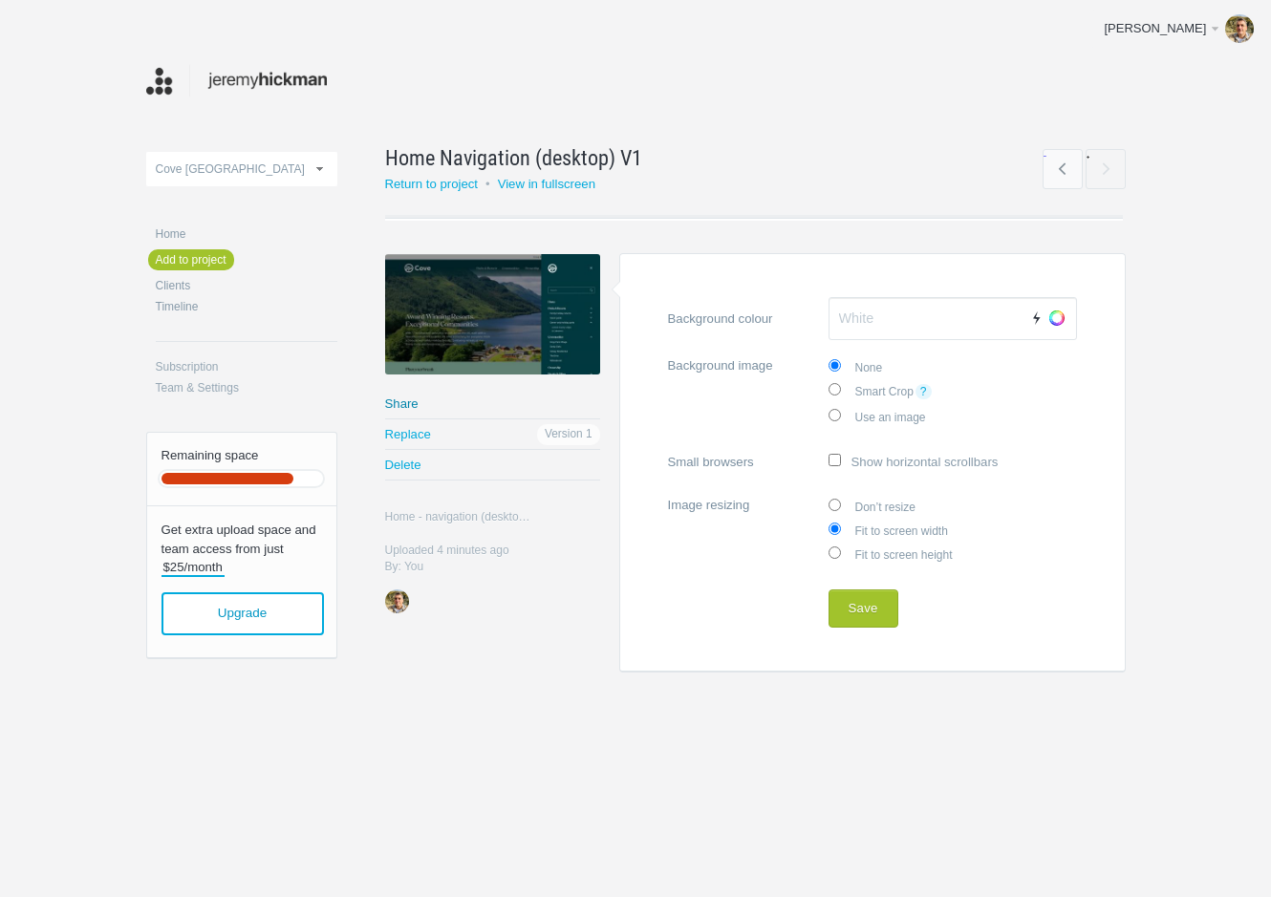
click at [401, 399] on link "Share" at bounding box center [492, 404] width 215 height 30
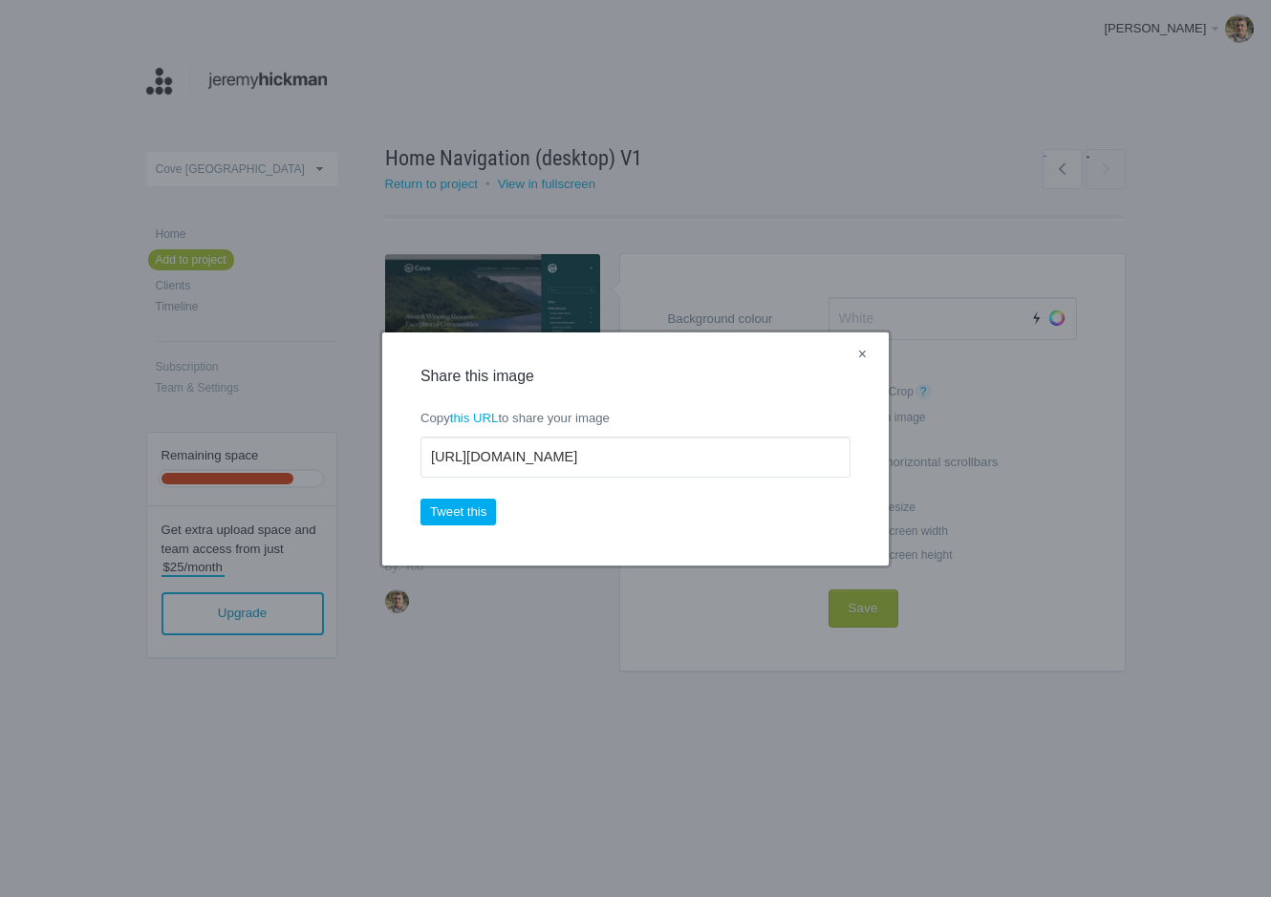
click at [864, 350] on link "×" at bounding box center [862, 355] width 24 height 25
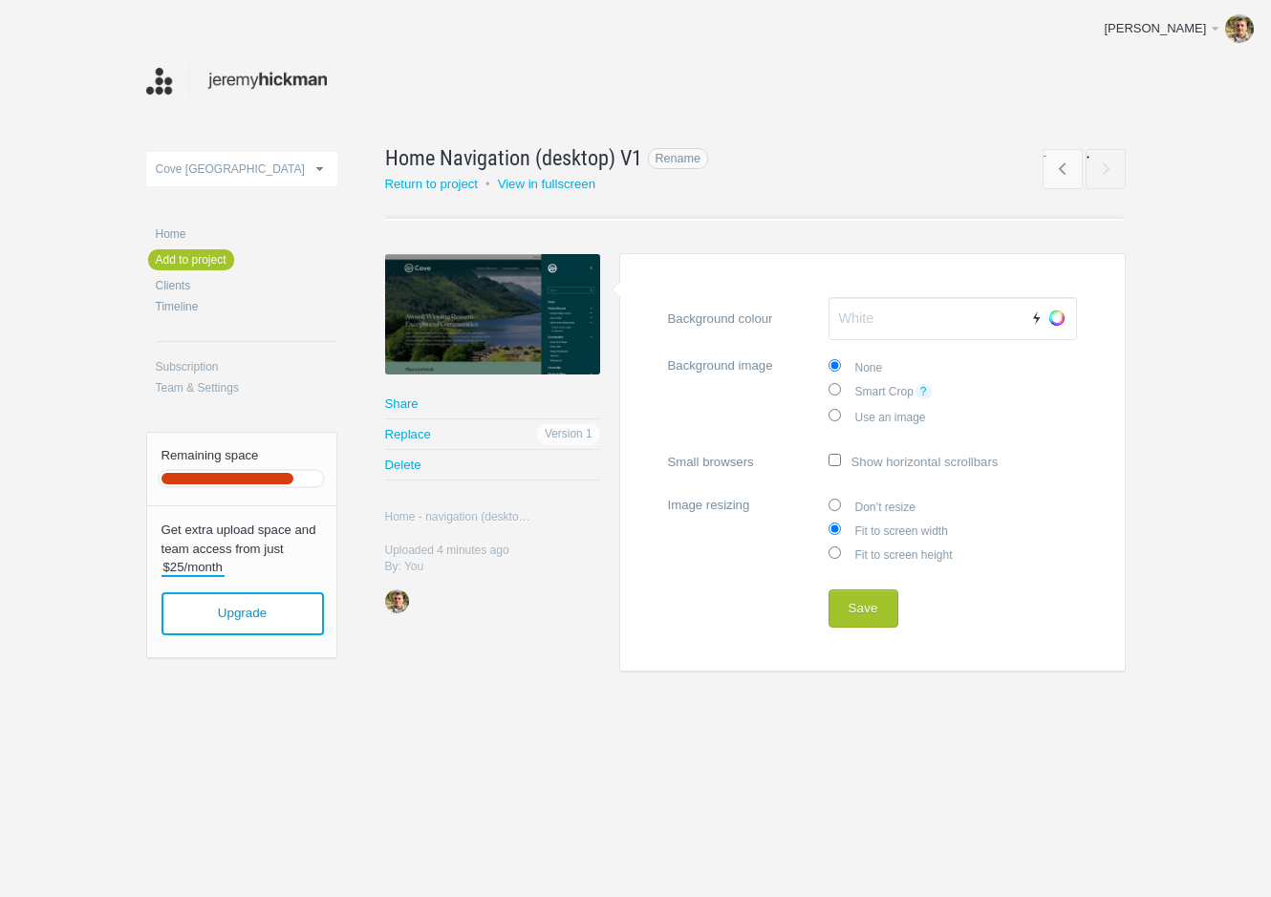
click at [1041, 162] on link "Home Navigation (desktop) V1 Rename" at bounding box center [736, 157] width 702 height 31
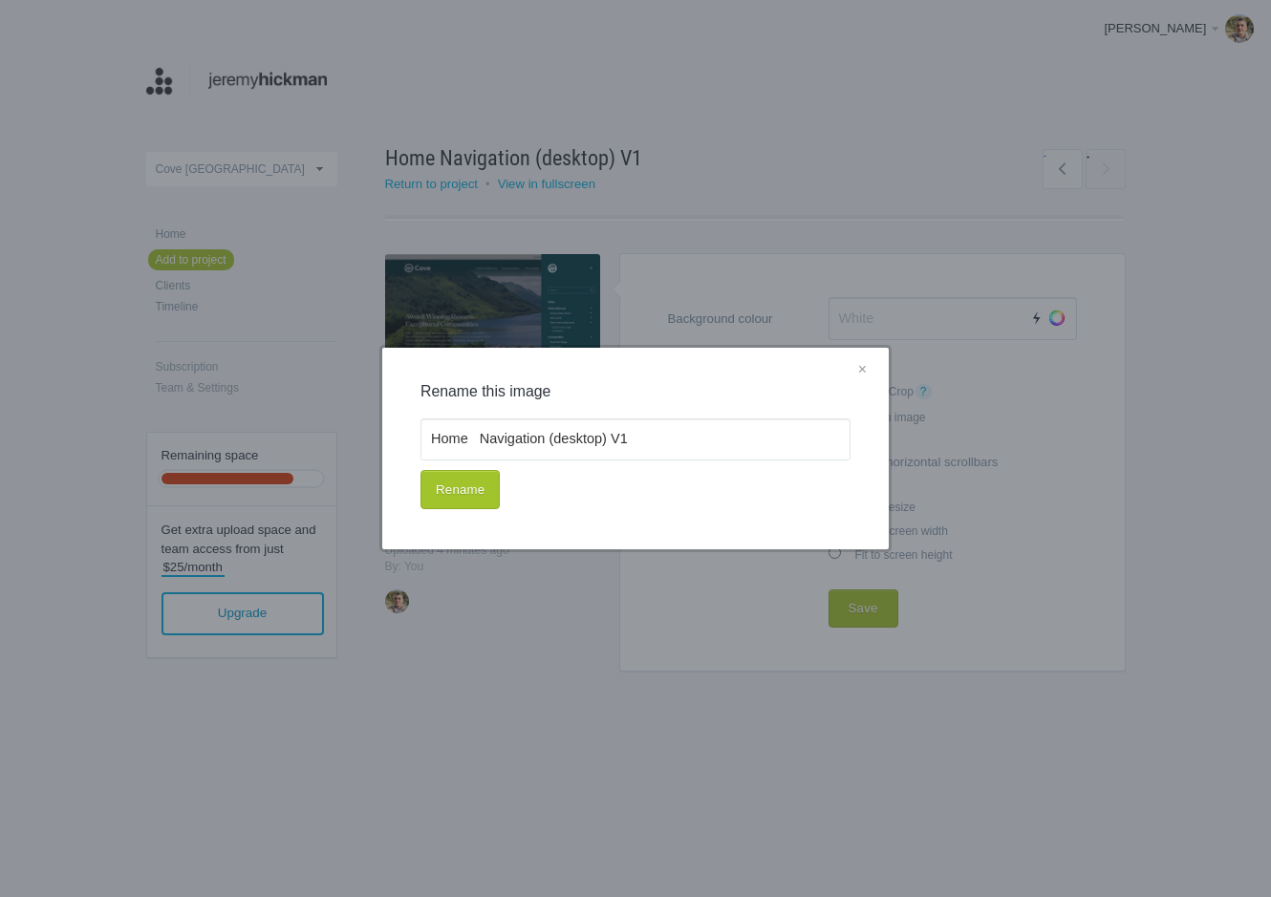
drag, startPoint x: 857, startPoint y: 371, endPoint x: 923, endPoint y: 294, distance: 101.0
click at [858, 371] on link "×" at bounding box center [862, 370] width 24 height 25
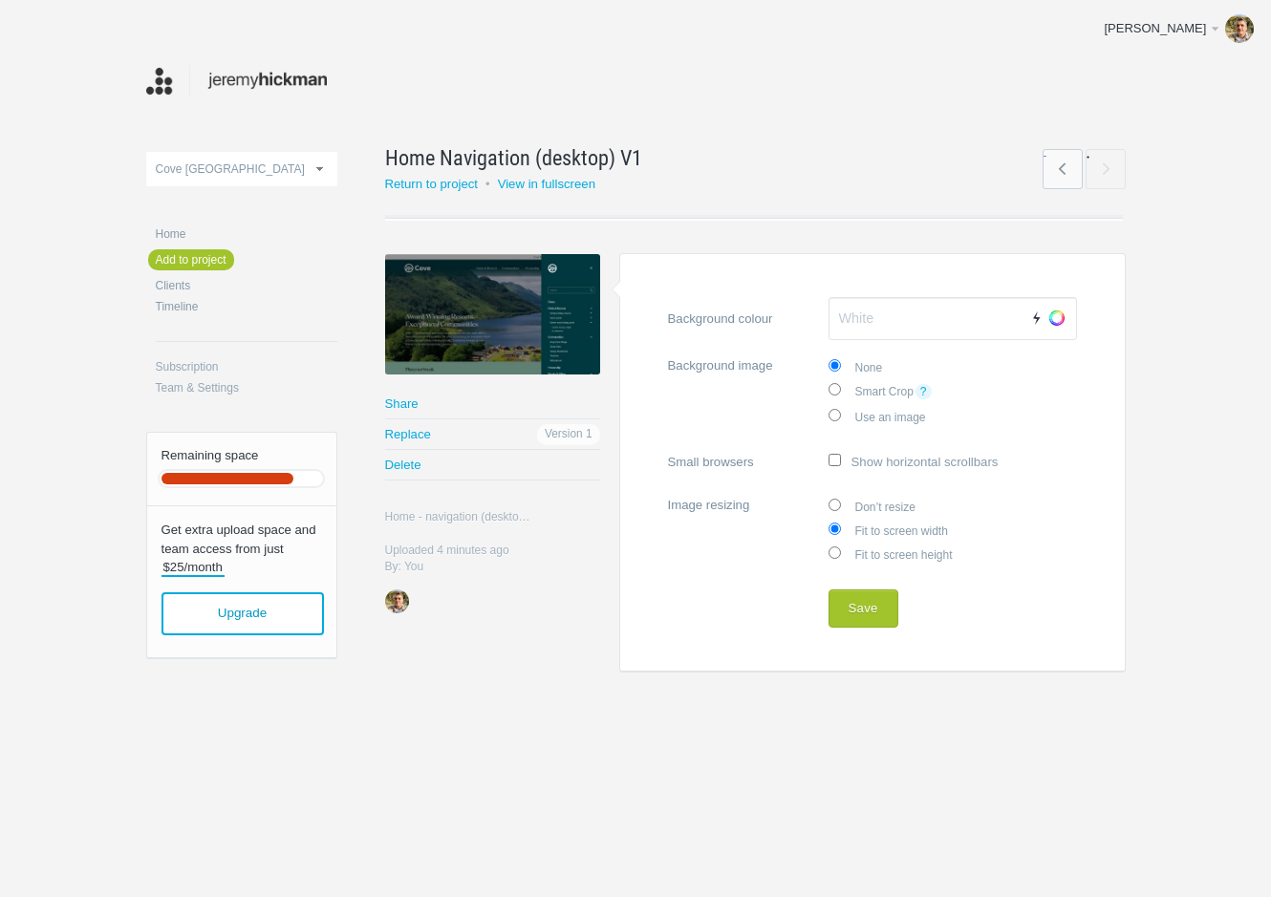
click at [1054, 161] on link "←" at bounding box center [1063, 169] width 40 height 40
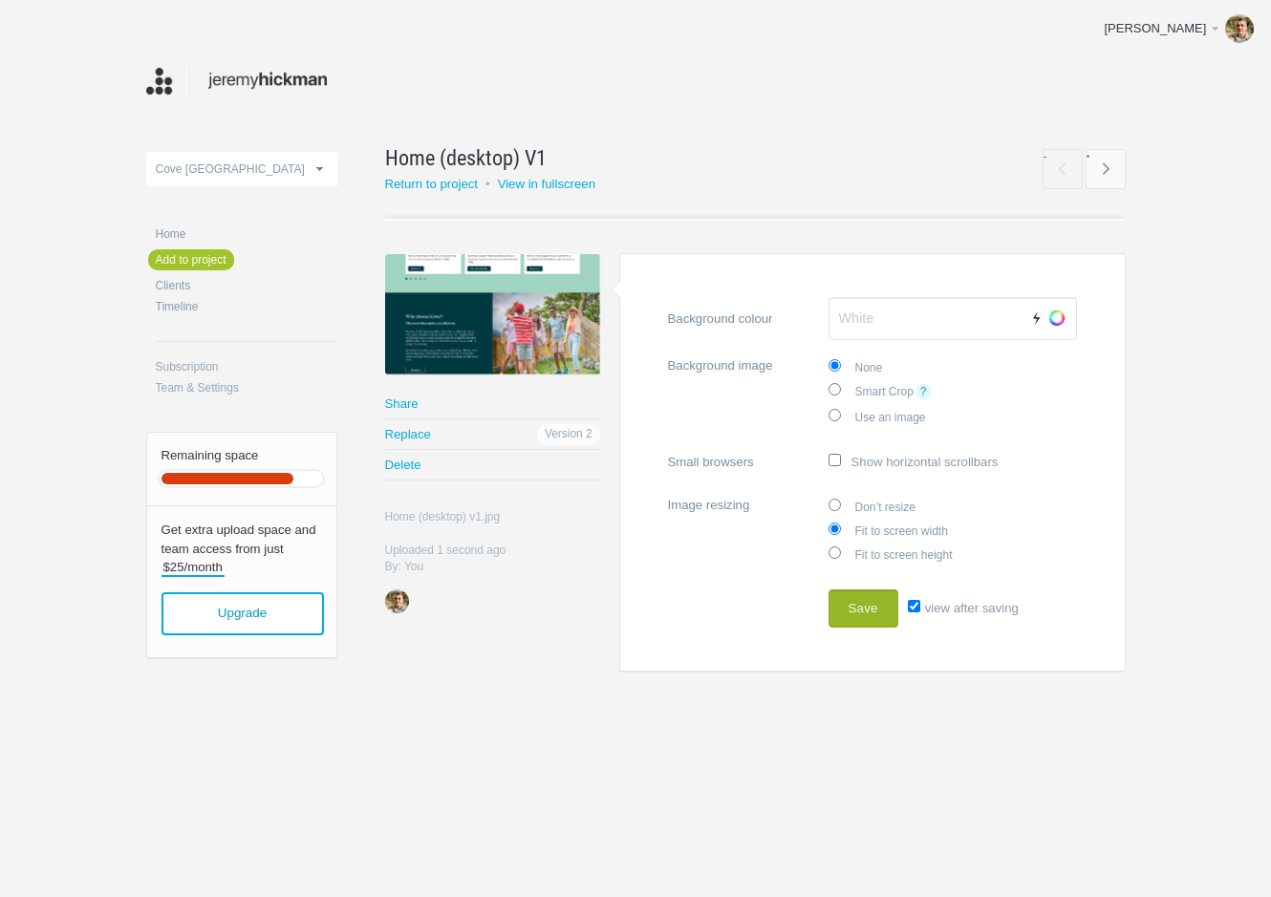
click at [873, 616] on button "Save" at bounding box center [863, 609] width 70 height 38
